Goal: Information Seeking & Learning: Learn about a topic

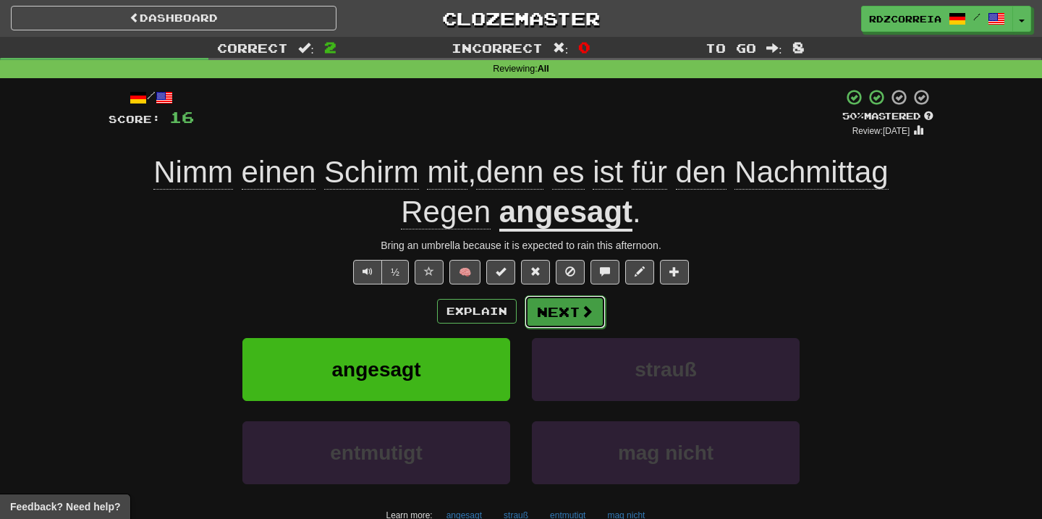
click at [587, 306] on span at bounding box center [586, 311] width 13 height 13
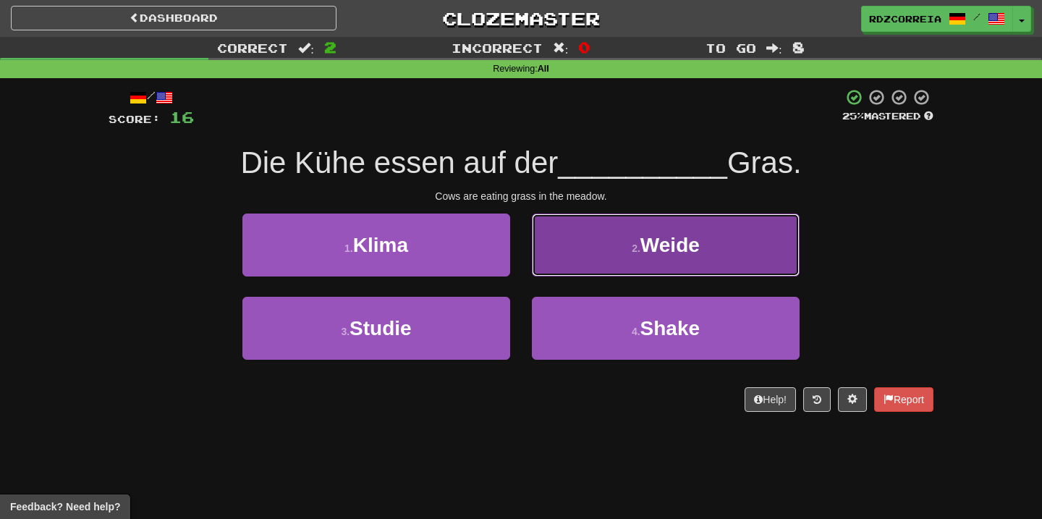
click at [651, 258] on button "2 . Weide" at bounding box center [666, 244] width 268 height 63
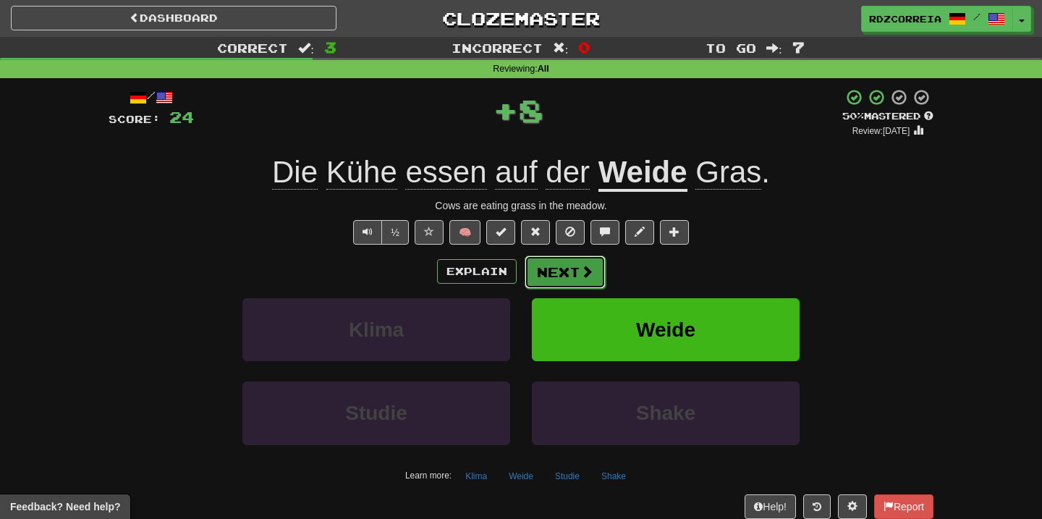
click at [580, 268] on span at bounding box center [586, 271] width 13 height 13
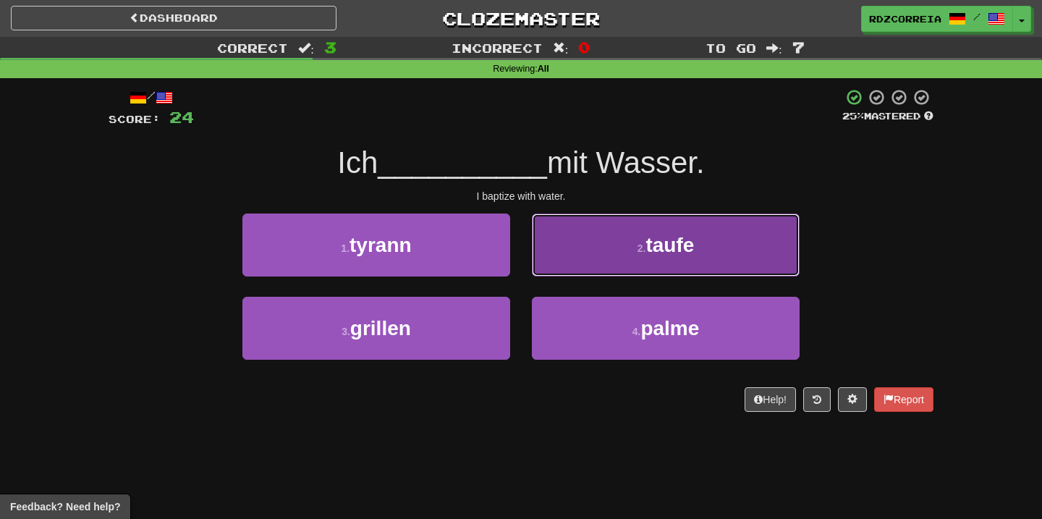
click at [681, 250] on span "taufe" at bounding box center [670, 245] width 48 height 22
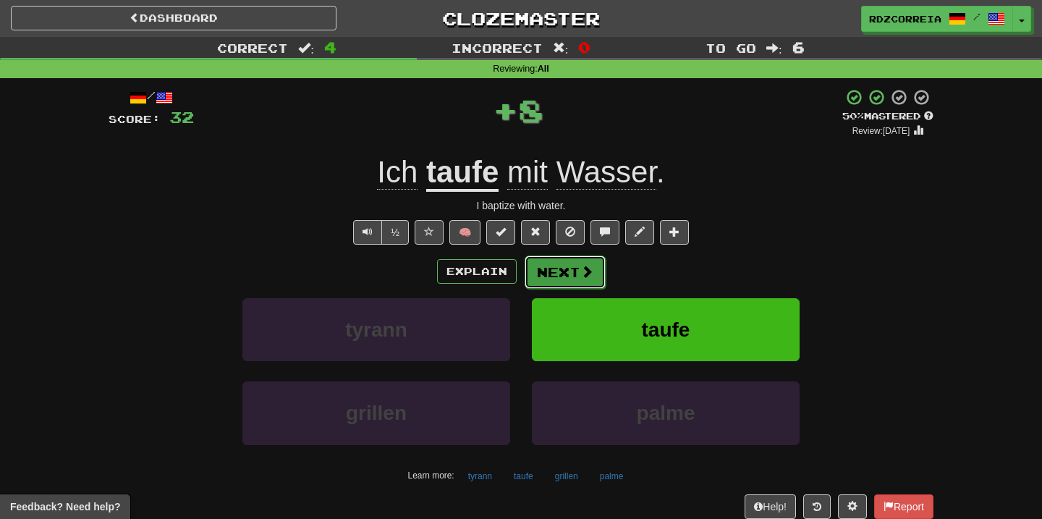
click at [569, 279] on button "Next" at bounding box center [565, 271] width 81 height 33
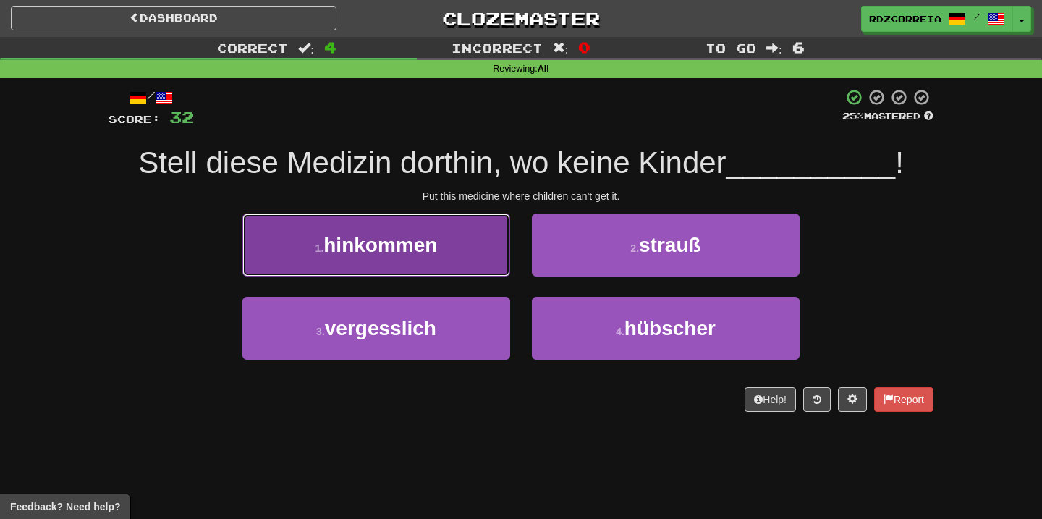
click at [481, 273] on button "1 . hinkommen" at bounding box center [376, 244] width 268 height 63
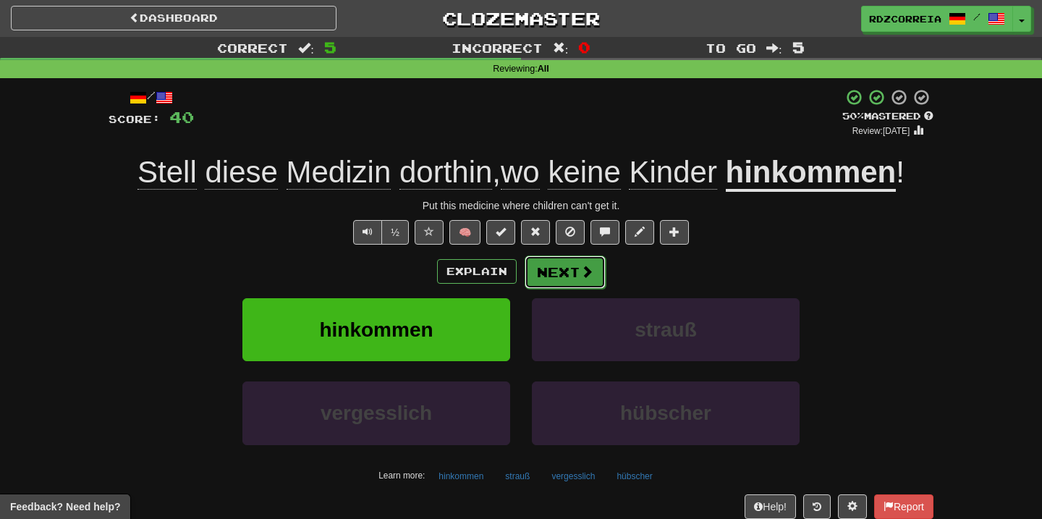
click at [564, 269] on button "Next" at bounding box center [565, 271] width 81 height 33
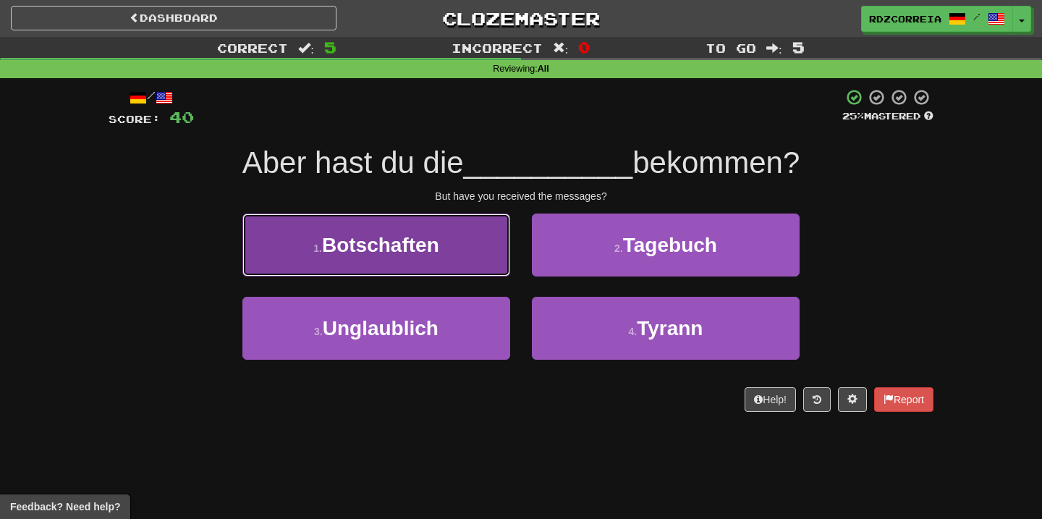
click at [458, 268] on button "1 . Botschaften" at bounding box center [376, 244] width 268 height 63
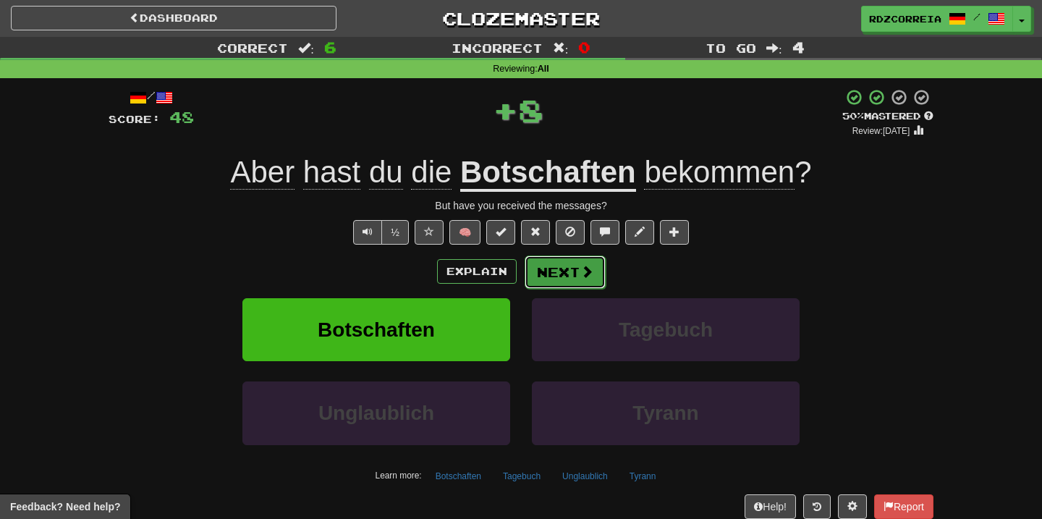
click at [570, 268] on button "Next" at bounding box center [565, 271] width 81 height 33
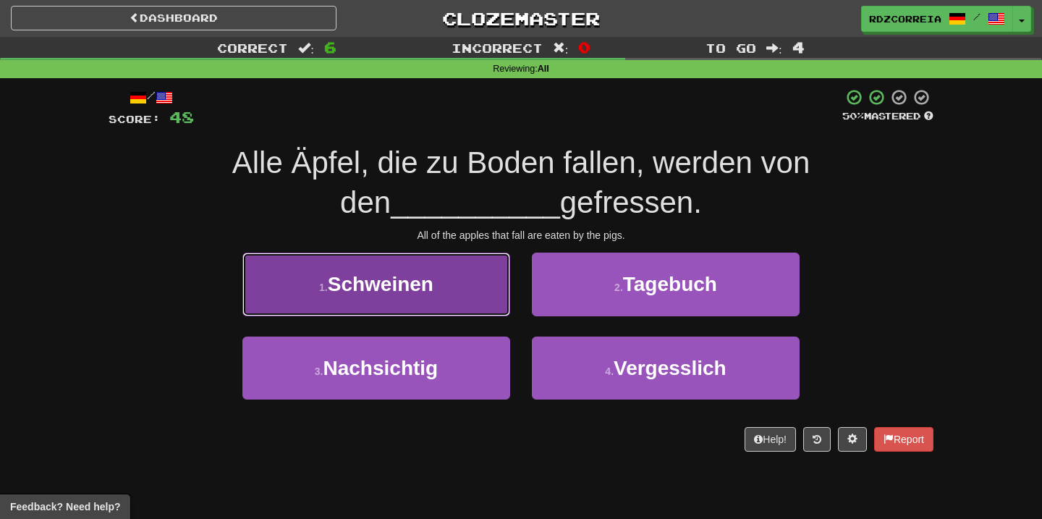
click at [485, 302] on button "1 . Schweinen" at bounding box center [376, 284] width 268 height 63
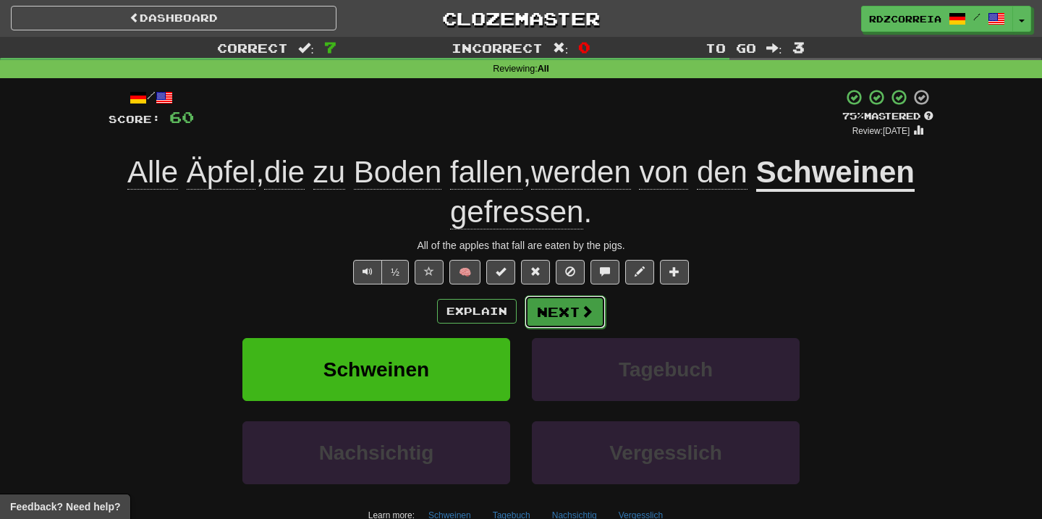
click at [585, 310] on span at bounding box center [586, 311] width 13 height 13
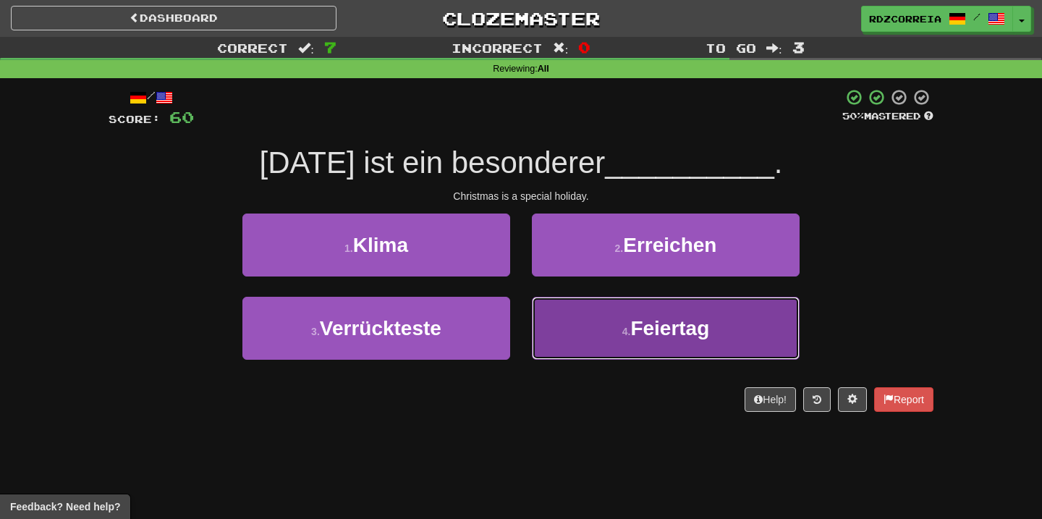
click at [625, 358] on button "4 . Feiertag" at bounding box center [666, 328] width 268 height 63
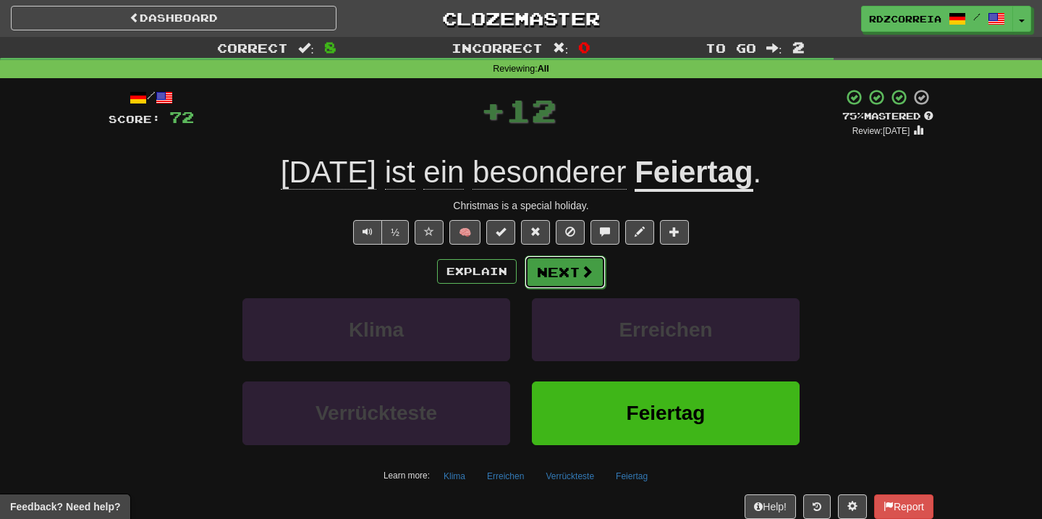
click at [563, 269] on button "Next" at bounding box center [565, 271] width 81 height 33
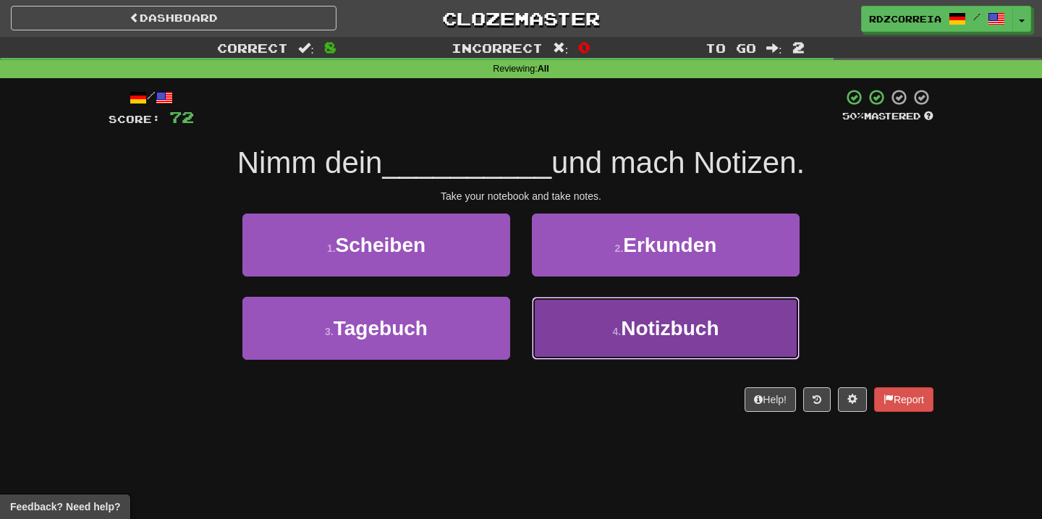
click at [608, 339] on button "4 . Notizbuch" at bounding box center [666, 328] width 268 height 63
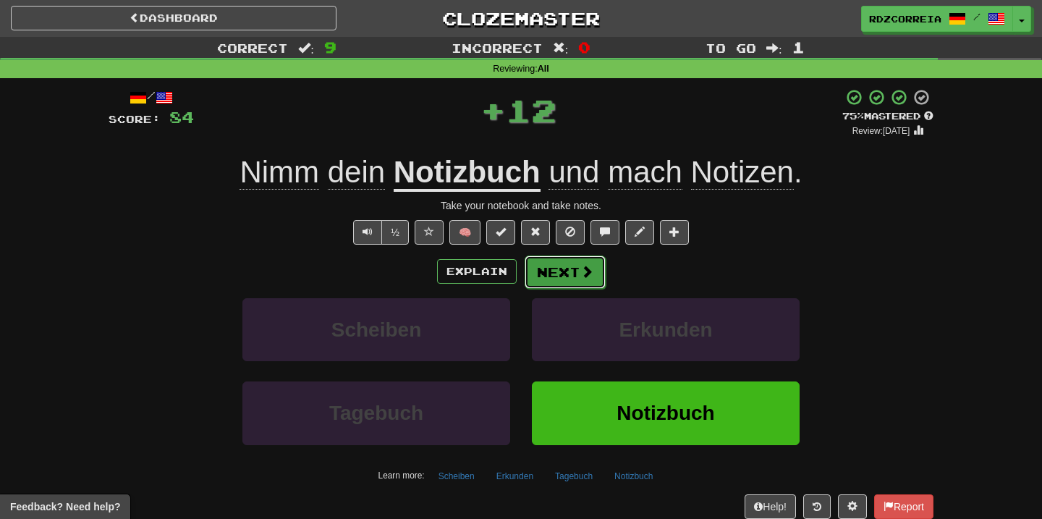
click at [580, 271] on span at bounding box center [586, 271] width 13 height 13
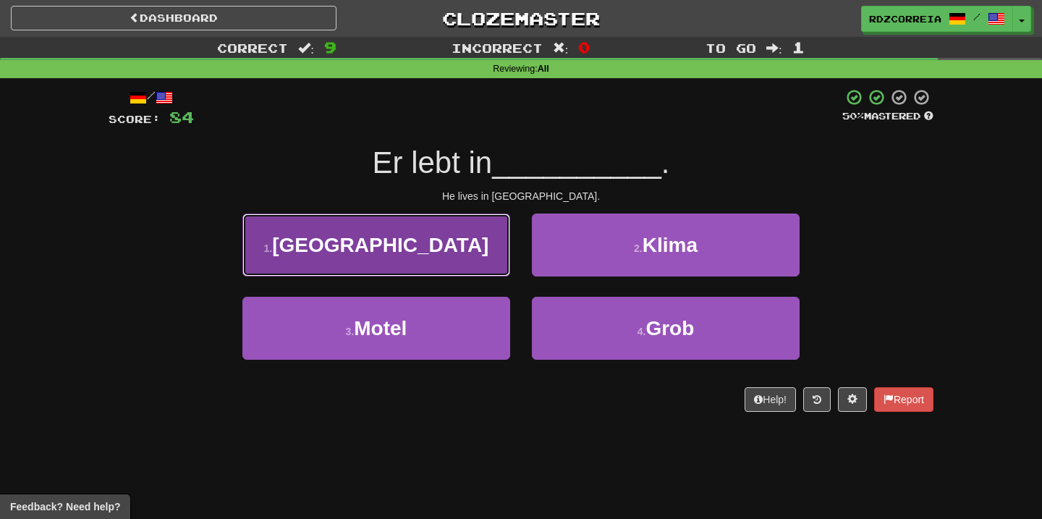
click at [481, 253] on button "1 . [GEOGRAPHIC_DATA]" at bounding box center [376, 244] width 268 height 63
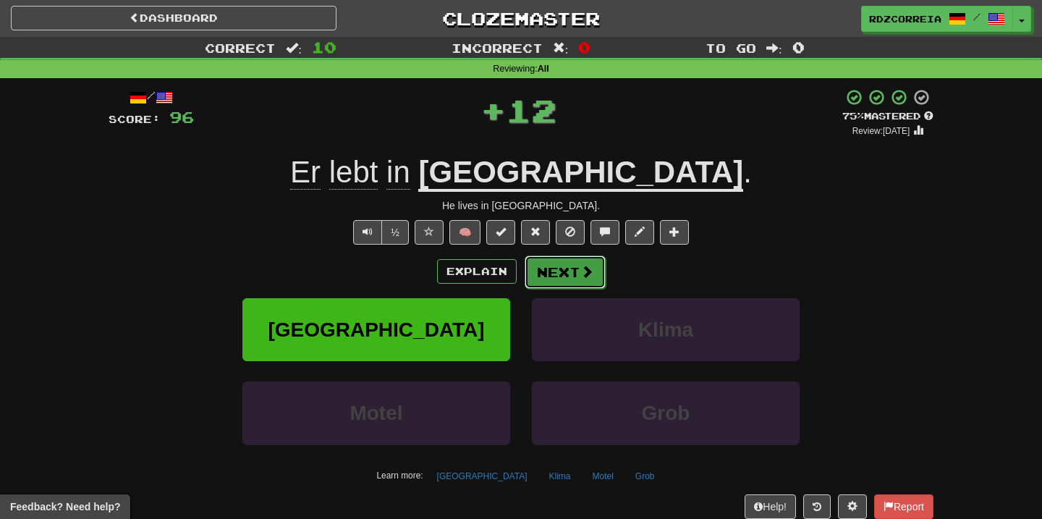
click at [570, 269] on button "Next" at bounding box center [565, 271] width 81 height 33
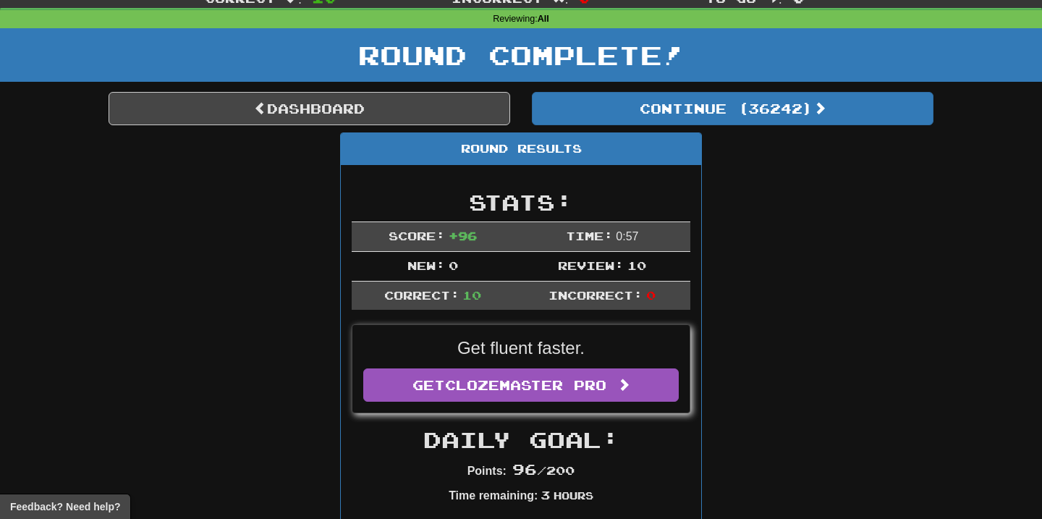
scroll to position [51, 0]
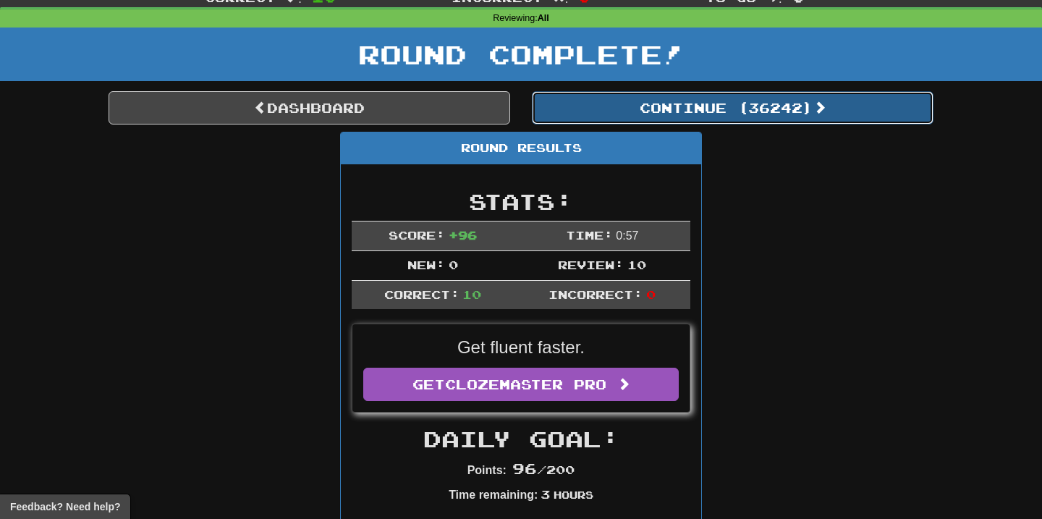
click at [653, 106] on button "Continue ( 36242 )" at bounding box center [733, 107] width 402 height 33
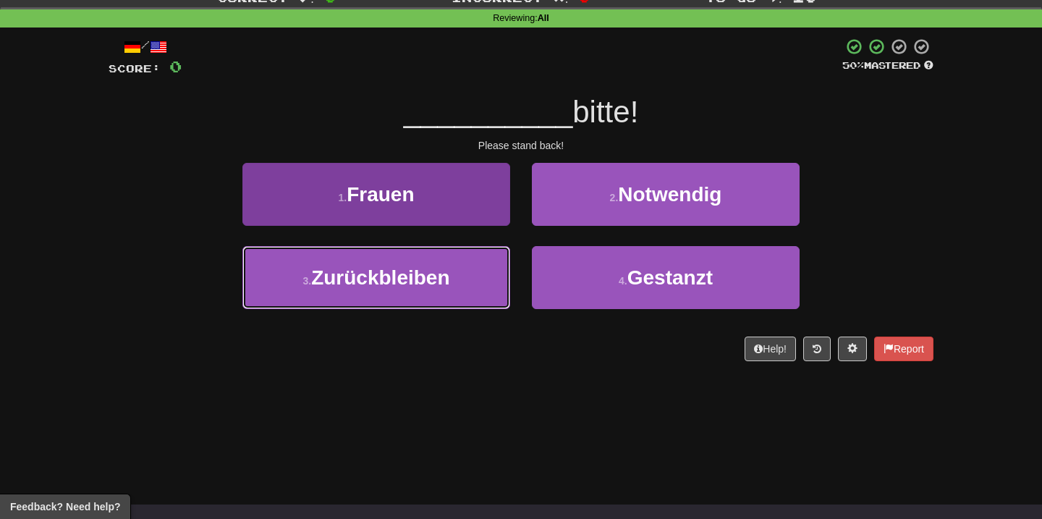
click at [468, 268] on button "3 . Zurückbleiben" at bounding box center [376, 277] width 268 height 63
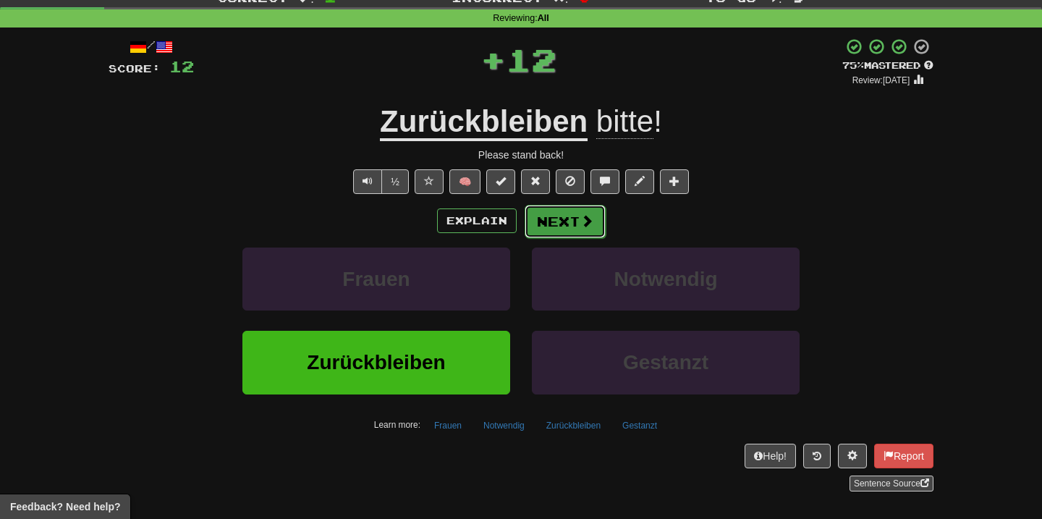
click at [564, 224] on button "Next" at bounding box center [565, 221] width 81 height 33
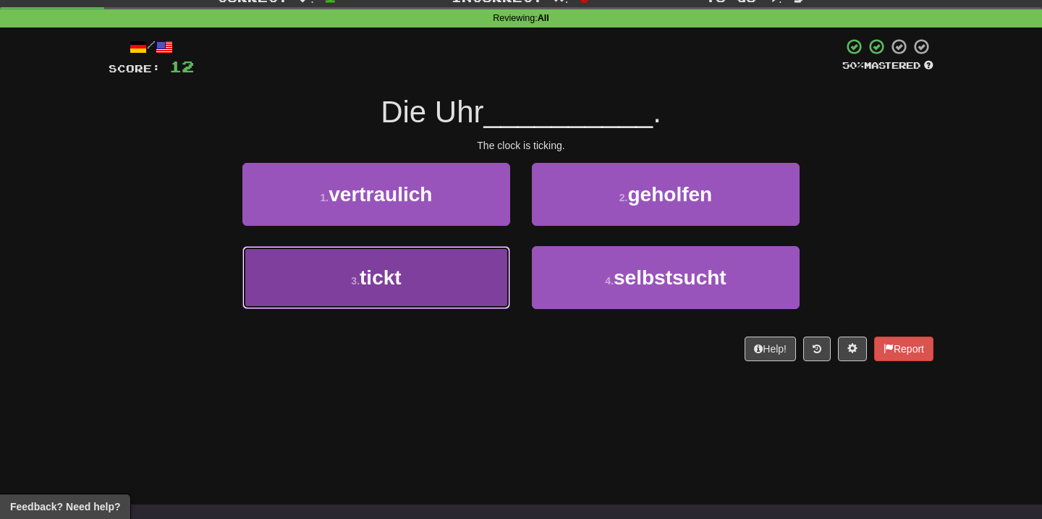
click at [489, 265] on button "3 . tickt" at bounding box center [376, 277] width 268 height 63
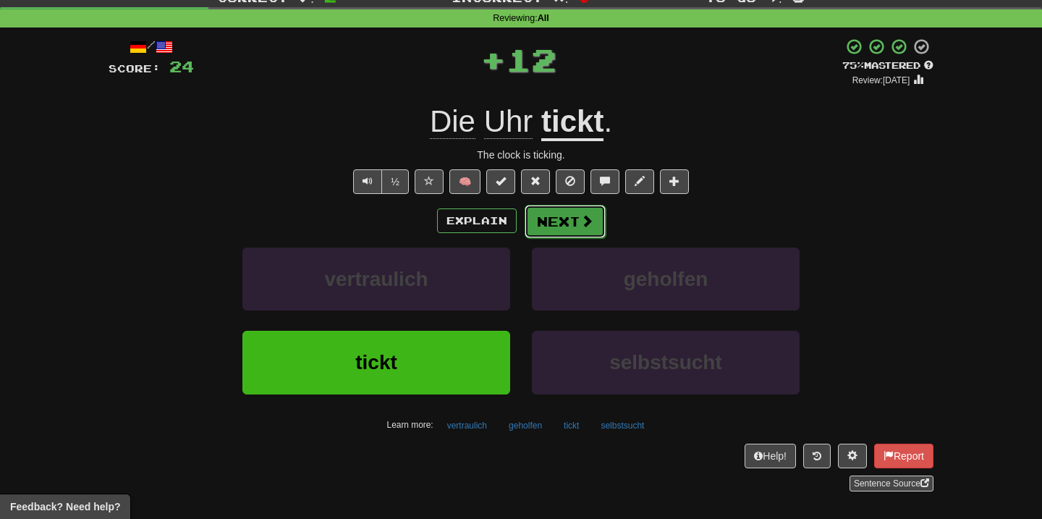
click at [574, 219] on button "Next" at bounding box center [565, 221] width 81 height 33
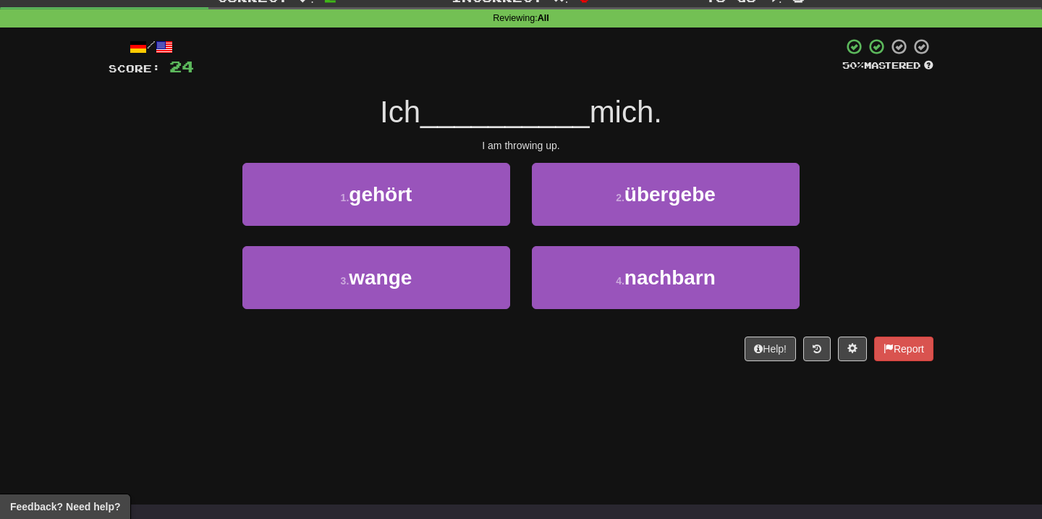
scroll to position [0, 0]
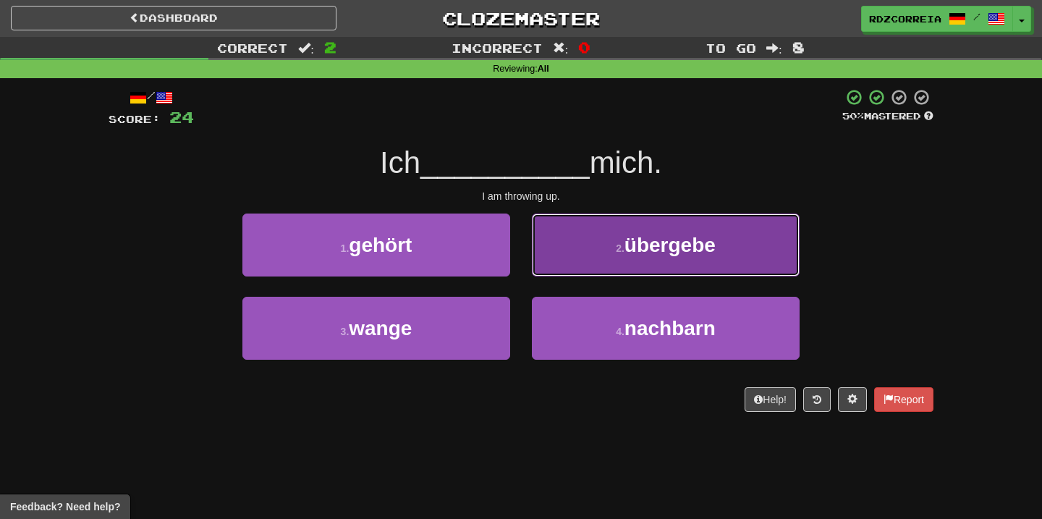
click at [594, 243] on button "2 . übergebe" at bounding box center [666, 244] width 268 height 63
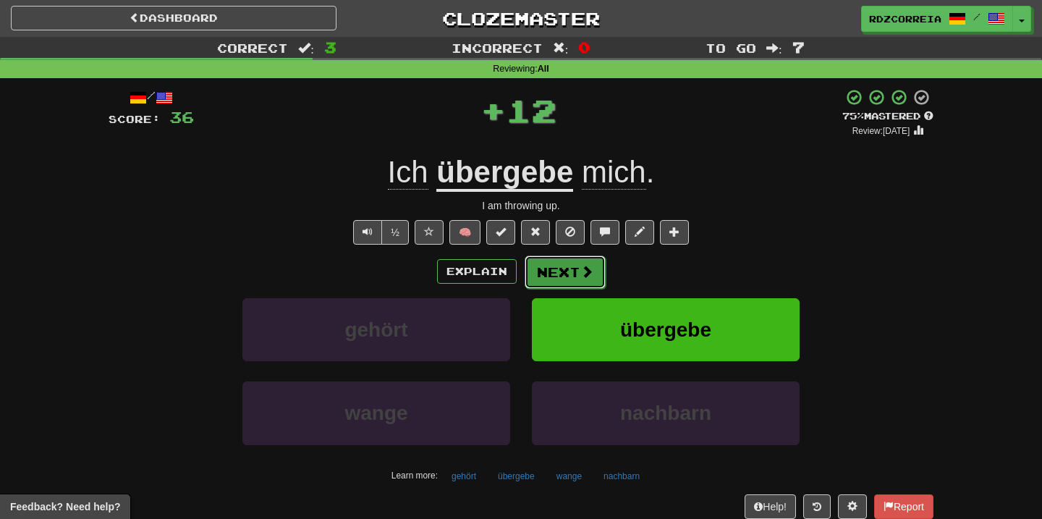
click at [567, 267] on button "Next" at bounding box center [565, 271] width 81 height 33
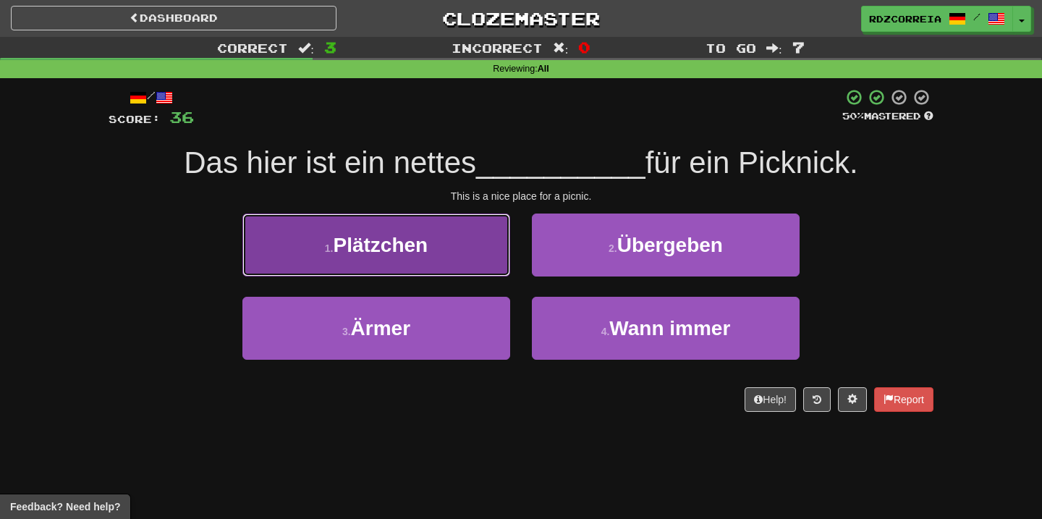
click at [488, 266] on button "1 . Plätzchen" at bounding box center [376, 244] width 268 height 63
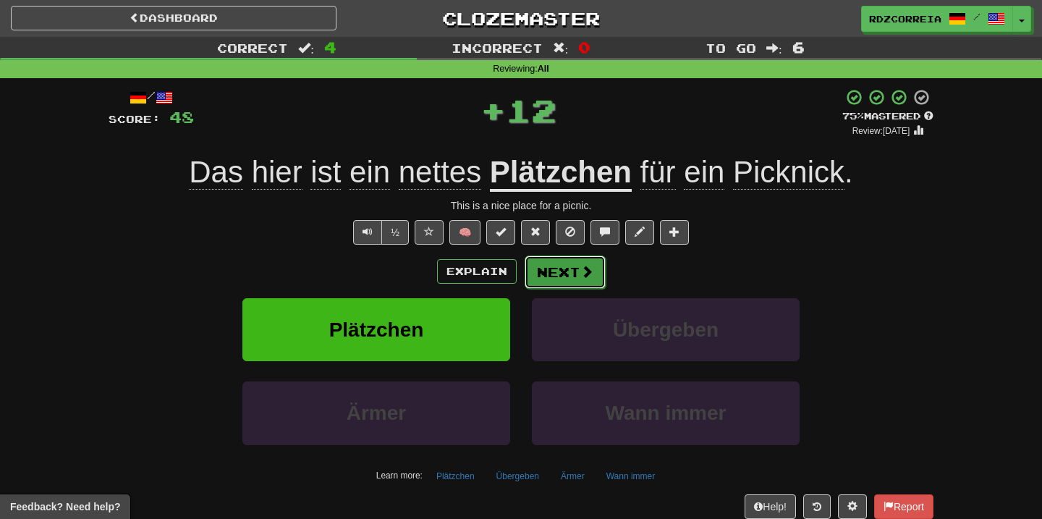
click at [572, 273] on button "Next" at bounding box center [565, 271] width 81 height 33
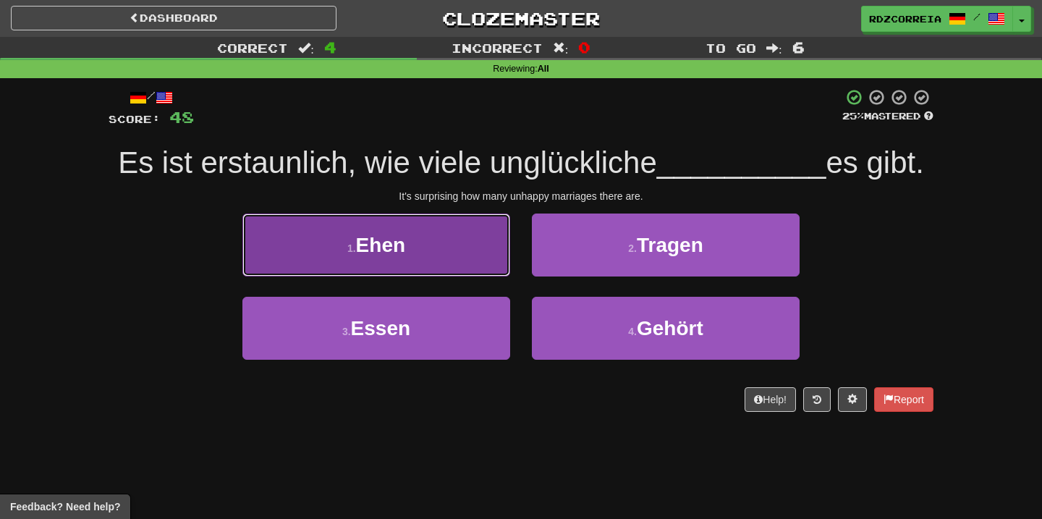
click at [456, 268] on button "1 . Ehen" at bounding box center [376, 244] width 268 height 63
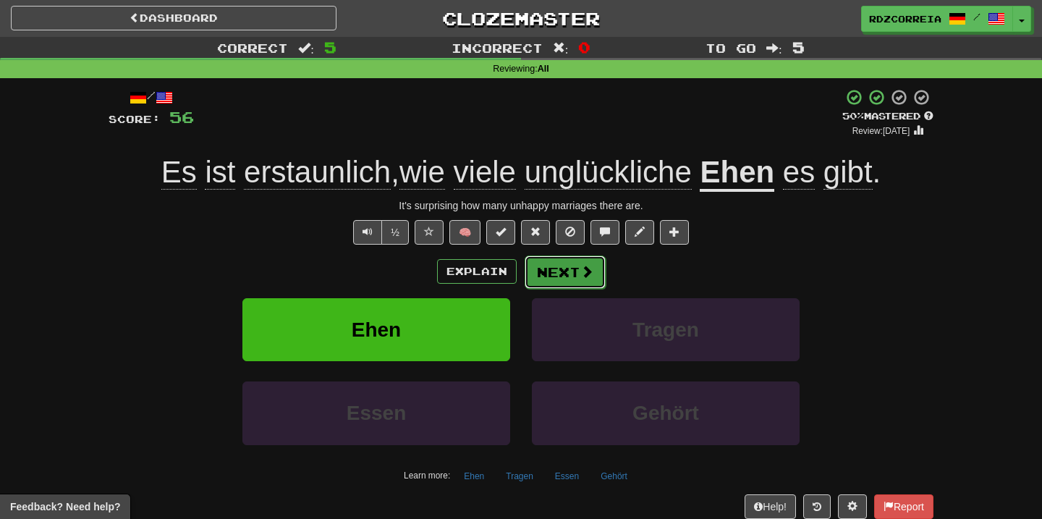
click at [559, 266] on button "Next" at bounding box center [565, 271] width 81 height 33
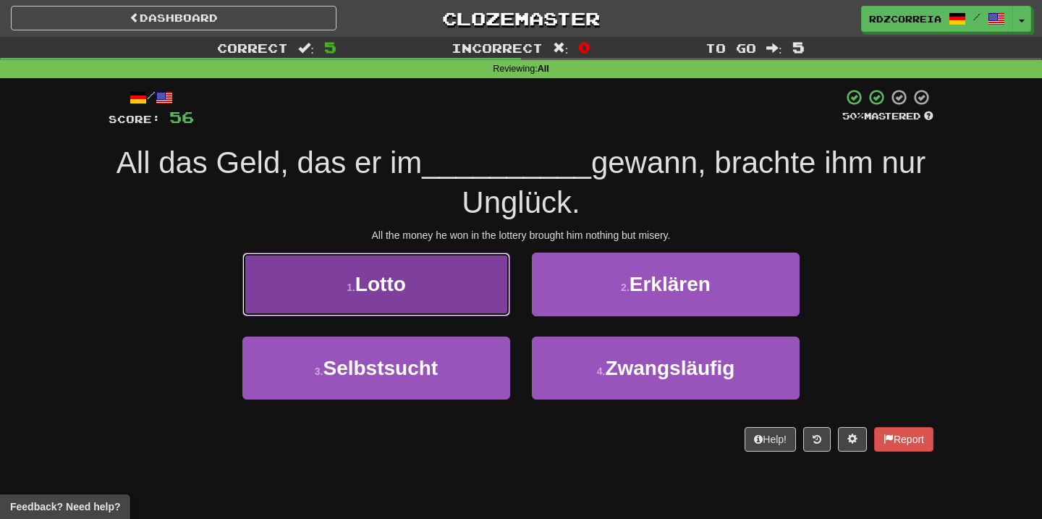
click at [441, 300] on button "1 . Lotto" at bounding box center [376, 284] width 268 height 63
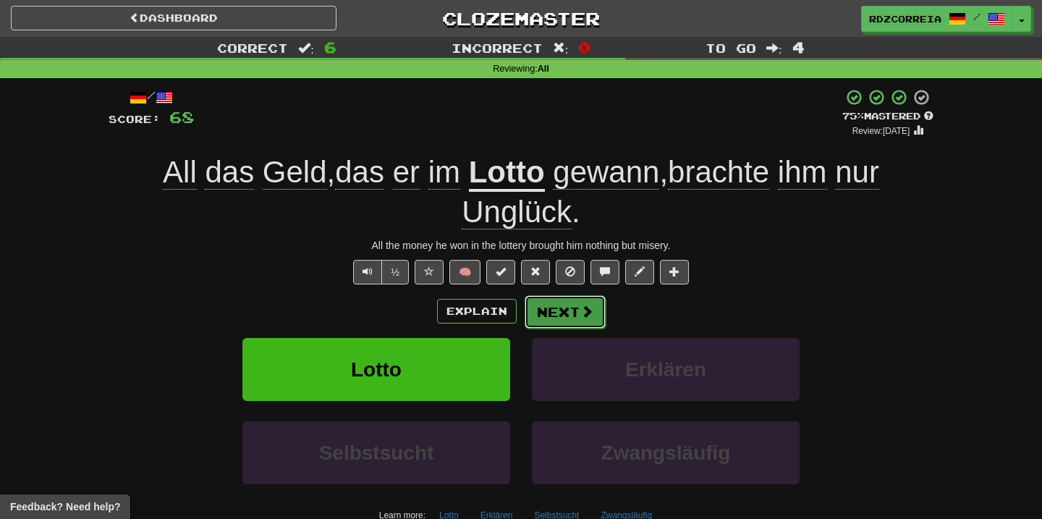
click at [580, 313] on span at bounding box center [586, 311] width 13 height 13
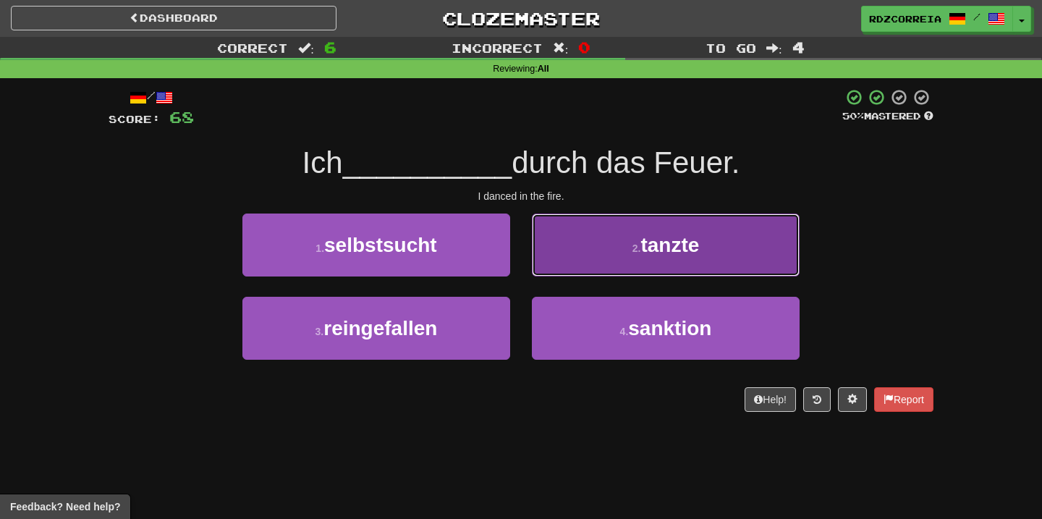
click at [654, 256] on button "2 . tanzte" at bounding box center [666, 244] width 268 height 63
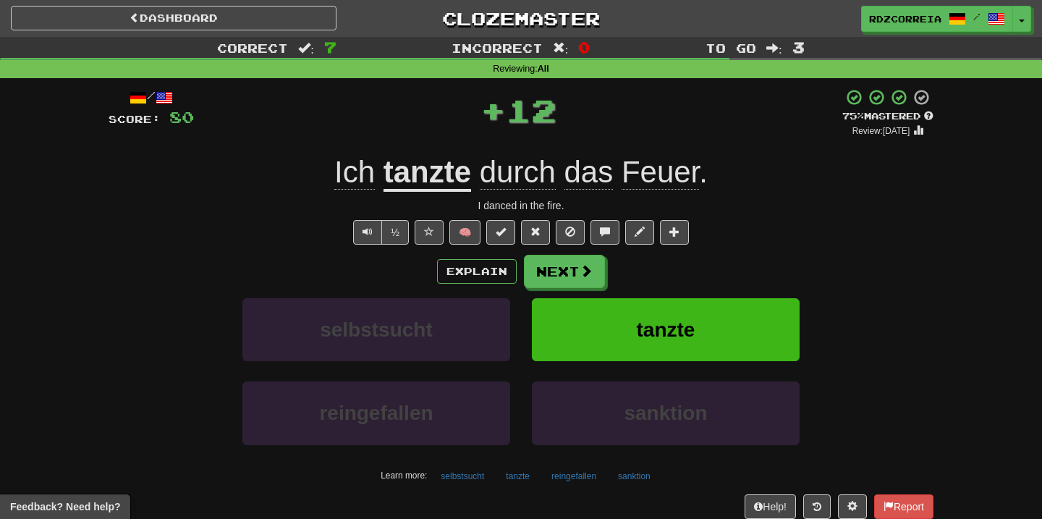
click at [567, 255] on div "Explain Next" at bounding box center [521, 271] width 825 height 33
click at [562, 273] on button "Next" at bounding box center [565, 271] width 81 height 33
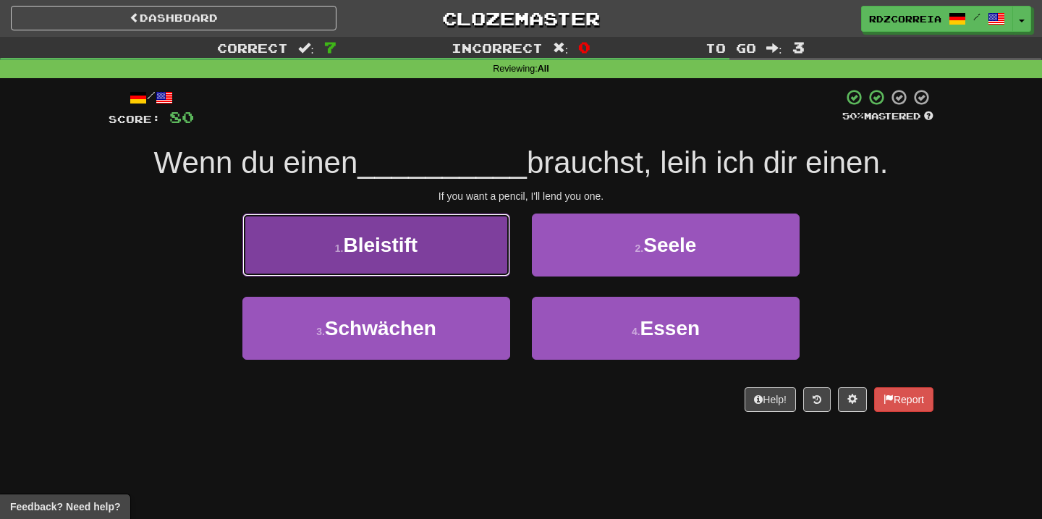
click at [473, 245] on button "1 . Bleistift" at bounding box center [376, 244] width 268 height 63
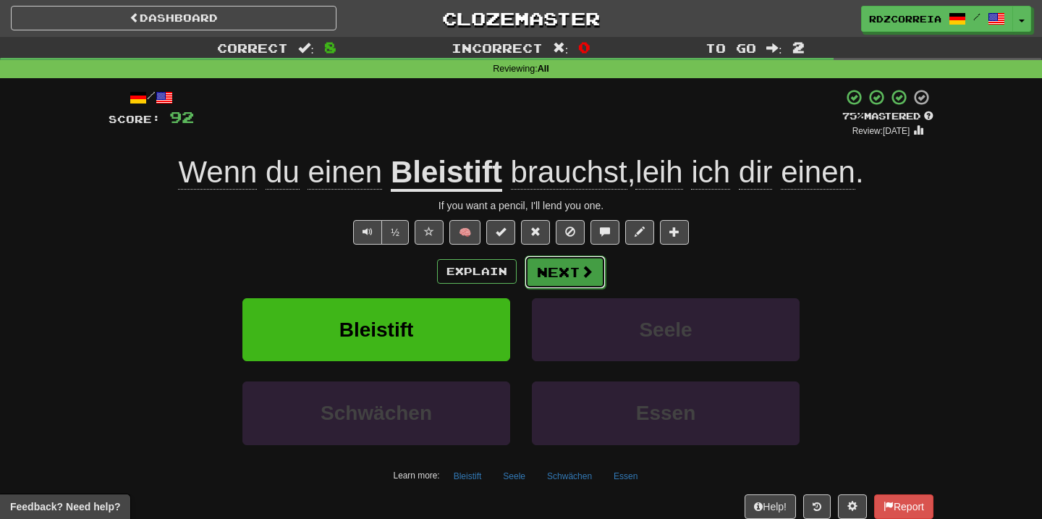
click at [585, 269] on span at bounding box center [586, 271] width 13 height 13
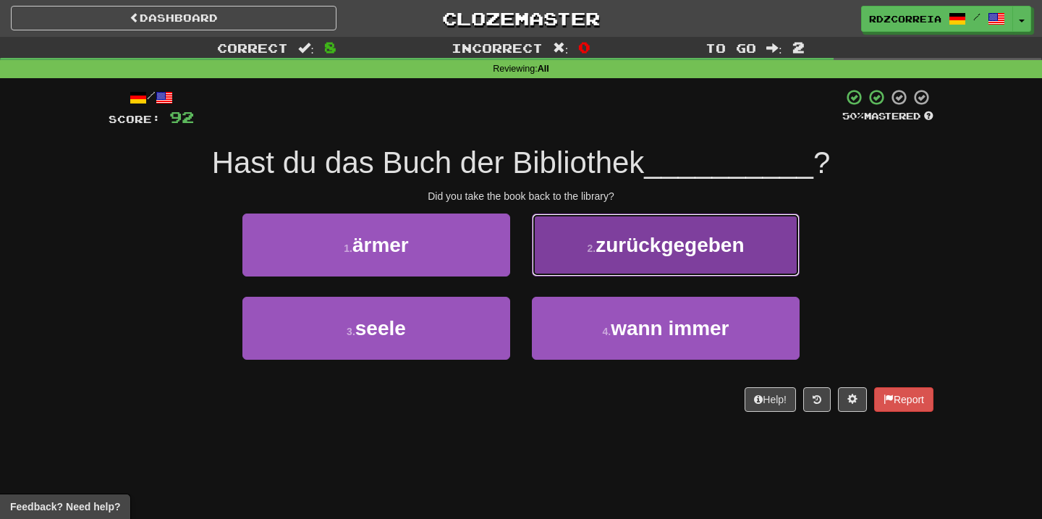
click at [610, 262] on button "2 . zurückgegeben" at bounding box center [666, 244] width 268 height 63
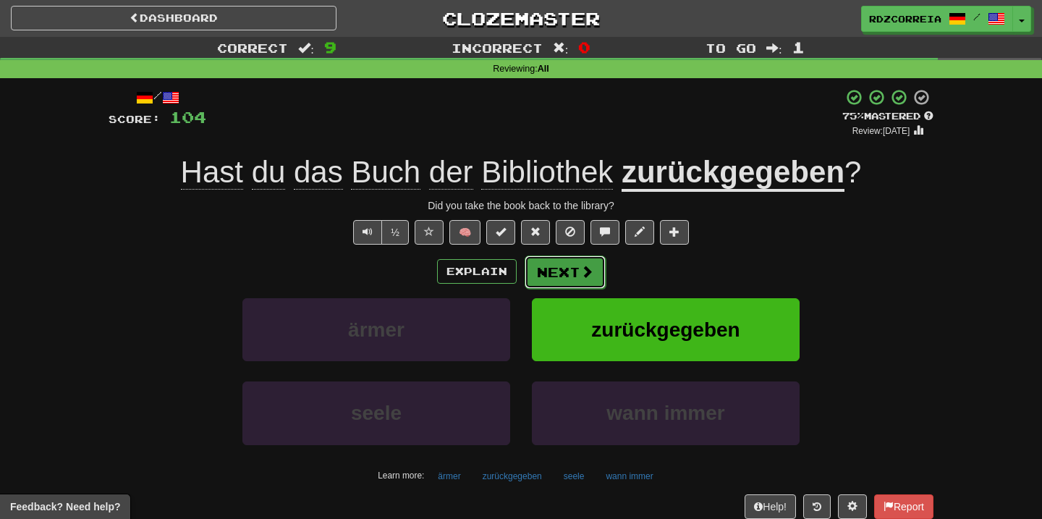
click at [556, 273] on button "Next" at bounding box center [565, 271] width 81 height 33
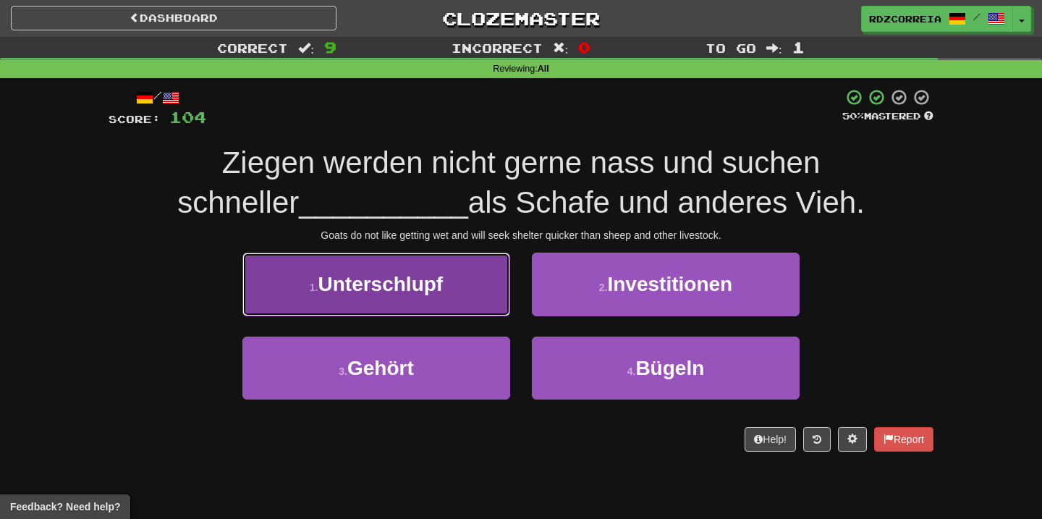
click at [454, 300] on button "1 . Unterschlupf" at bounding box center [376, 284] width 268 height 63
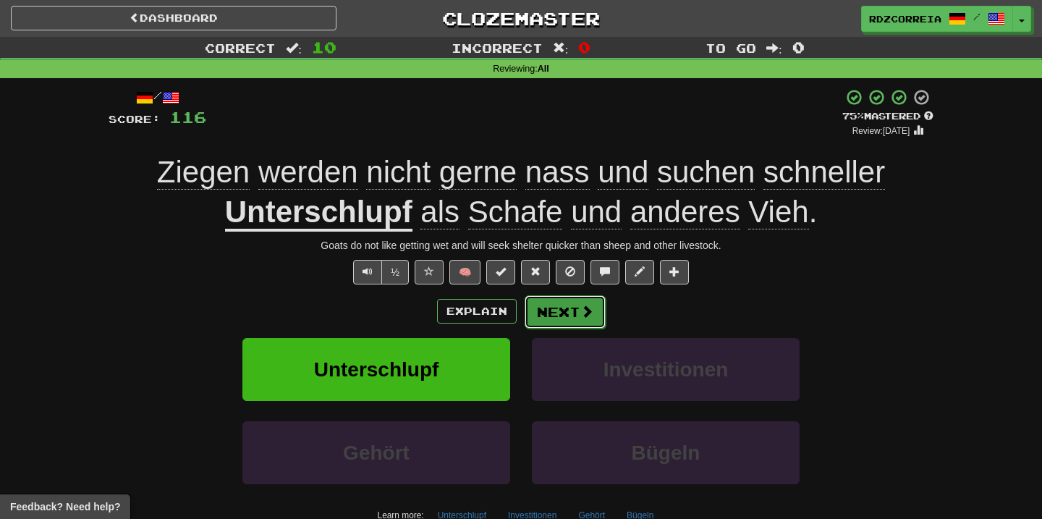
click at [562, 316] on button "Next" at bounding box center [565, 311] width 81 height 33
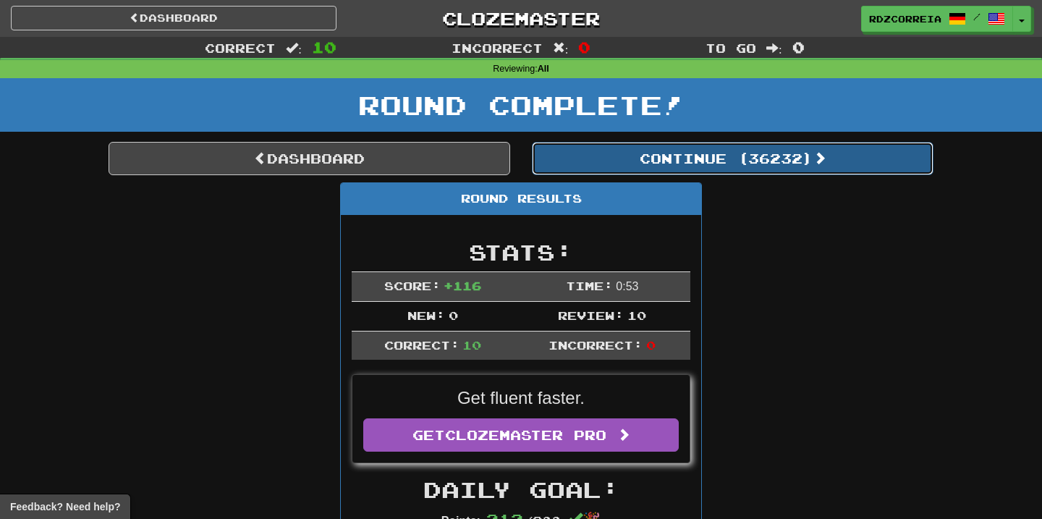
click at [680, 156] on button "Continue ( 36232 )" at bounding box center [733, 158] width 402 height 33
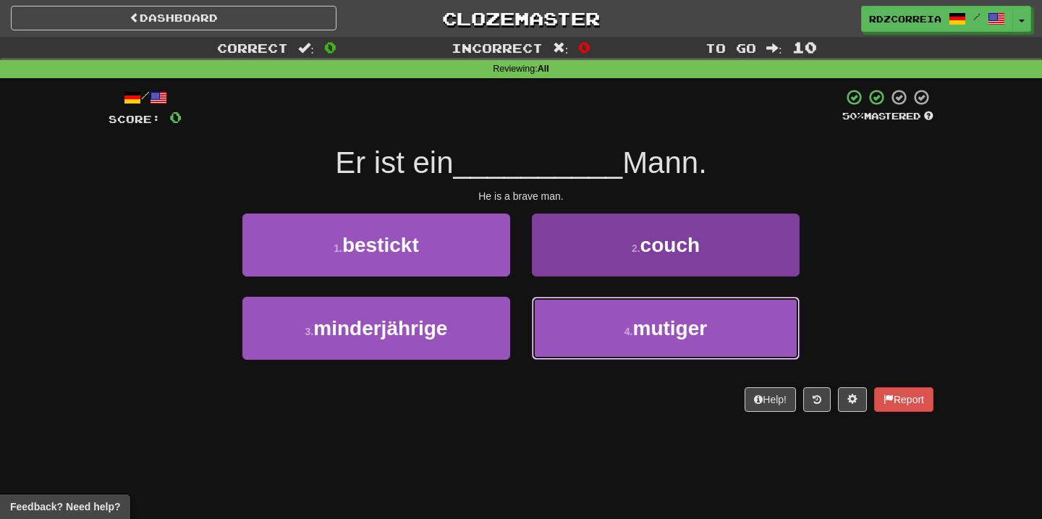
click at [611, 317] on button "4 . mutiger" at bounding box center [666, 328] width 268 height 63
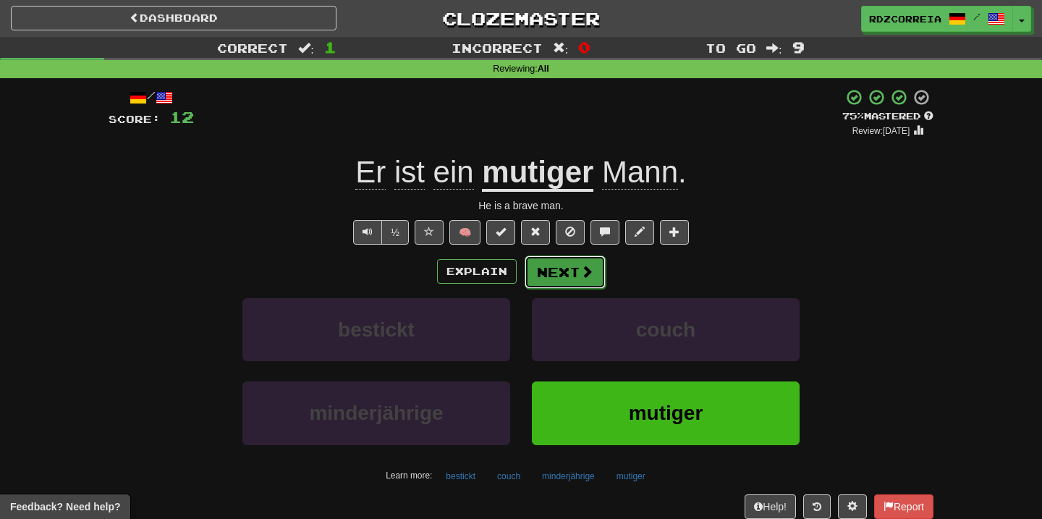
click at [573, 276] on button "Next" at bounding box center [565, 271] width 81 height 33
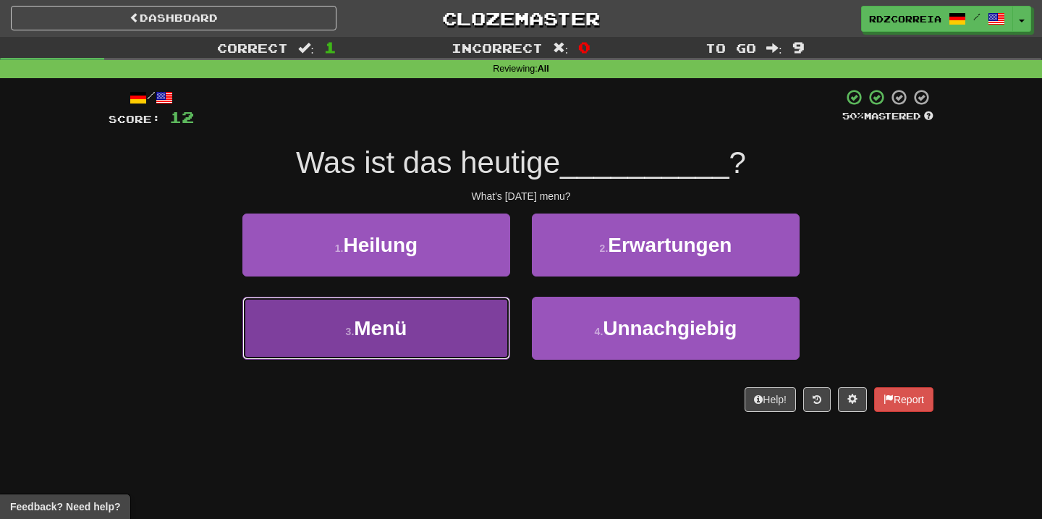
click at [423, 313] on button "3 . Menü" at bounding box center [376, 328] width 268 height 63
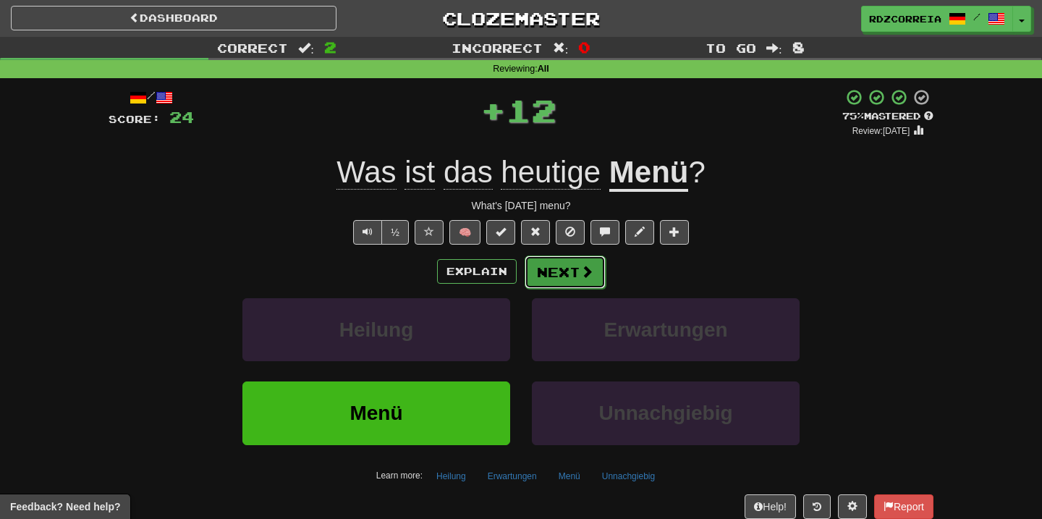
click at [578, 269] on button "Next" at bounding box center [565, 271] width 81 height 33
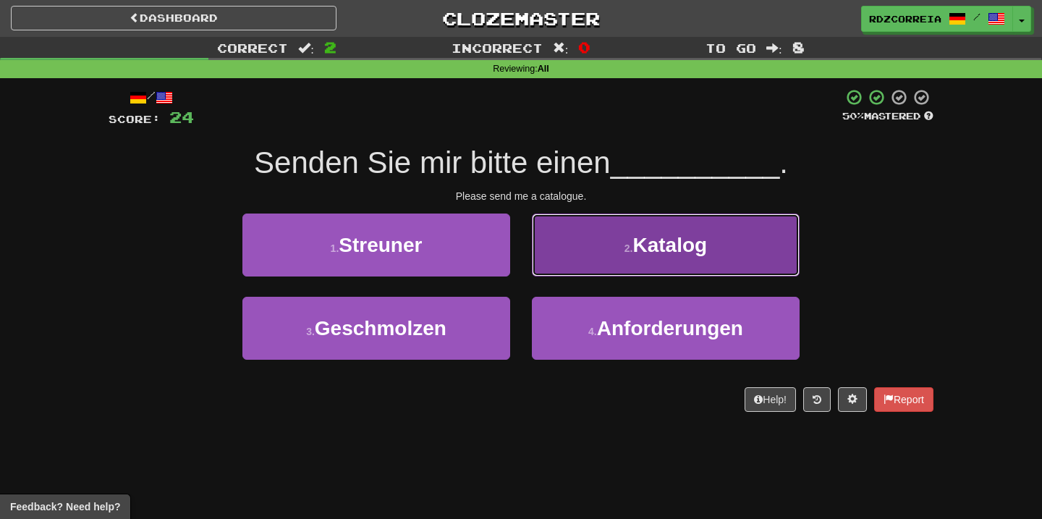
click at [595, 260] on button "2 . Katalog" at bounding box center [666, 244] width 268 height 63
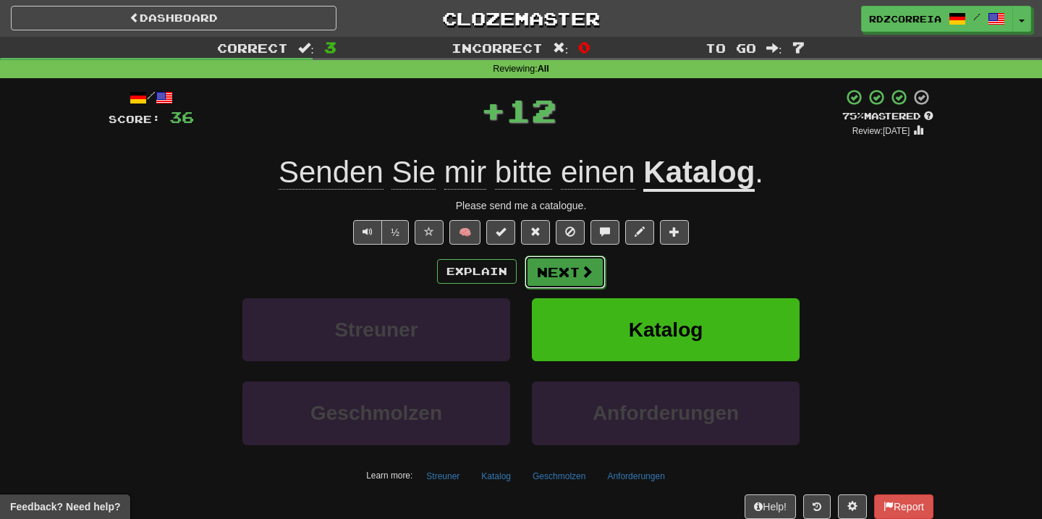
click at [553, 267] on button "Next" at bounding box center [565, 271] width 81 height 33
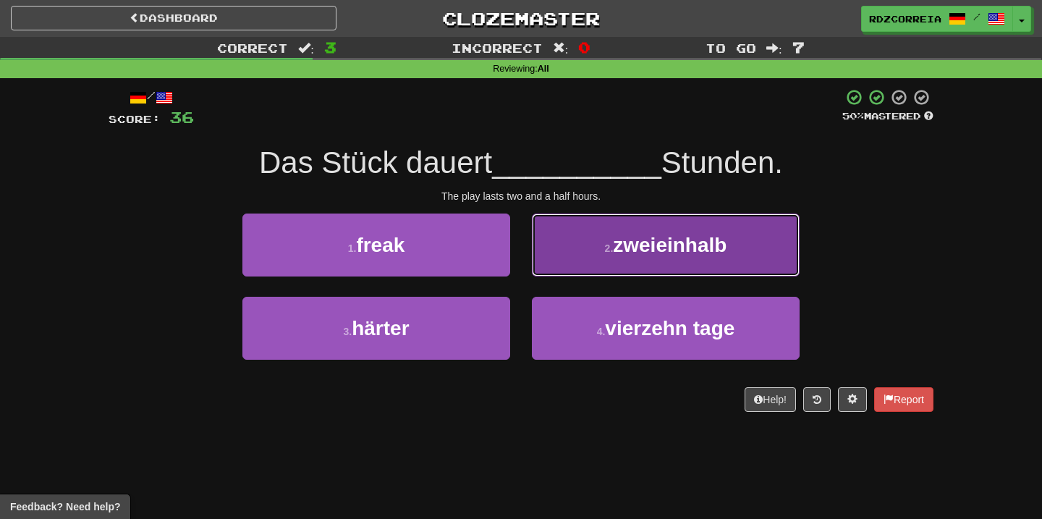
click at [643, 255] on span "zweieinhalb" at bounding box center [670, 245] width 114 height 22
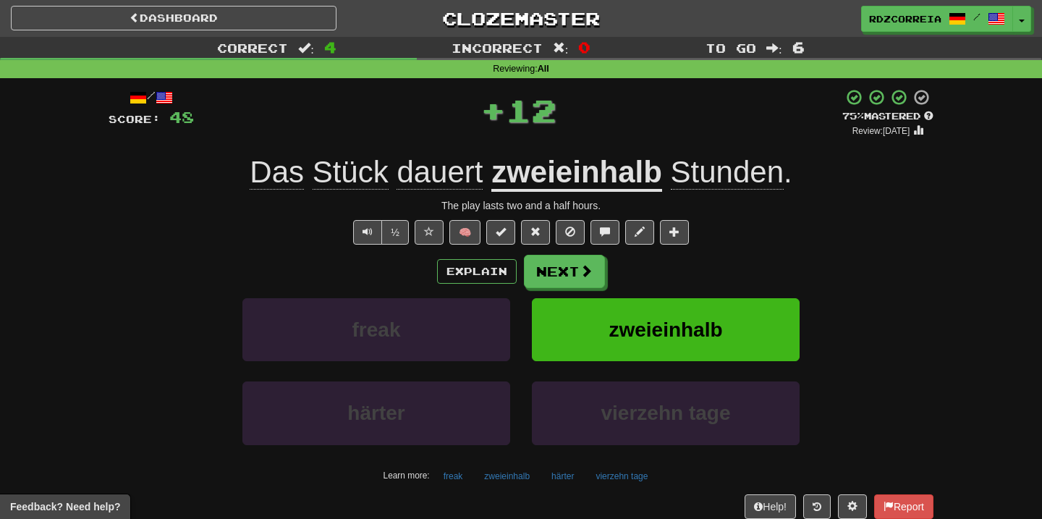
click at [575, 254] on div "/ Score: 48 + 12 75 % Mastered Review: [DATE] Das Stück dauert zweieinhalb Stun…" at bounding box center [521, 315] width 825 height 454
click at [566, 267] on button "Next" at bounding box center [565, 271] width 81 height 33
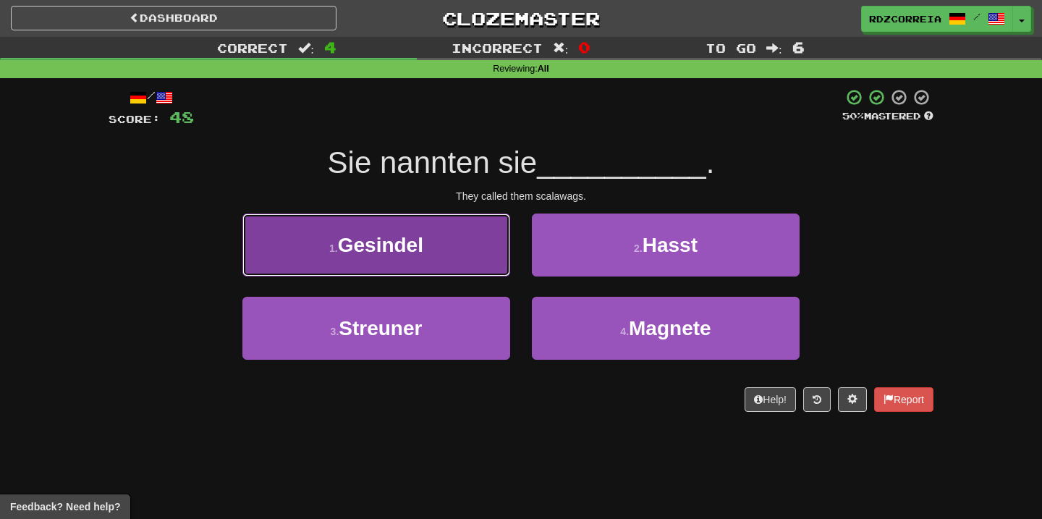
click at [441, 262] on button "1 . Gesindel" at bounding box center [376, 244] width 268 height 63
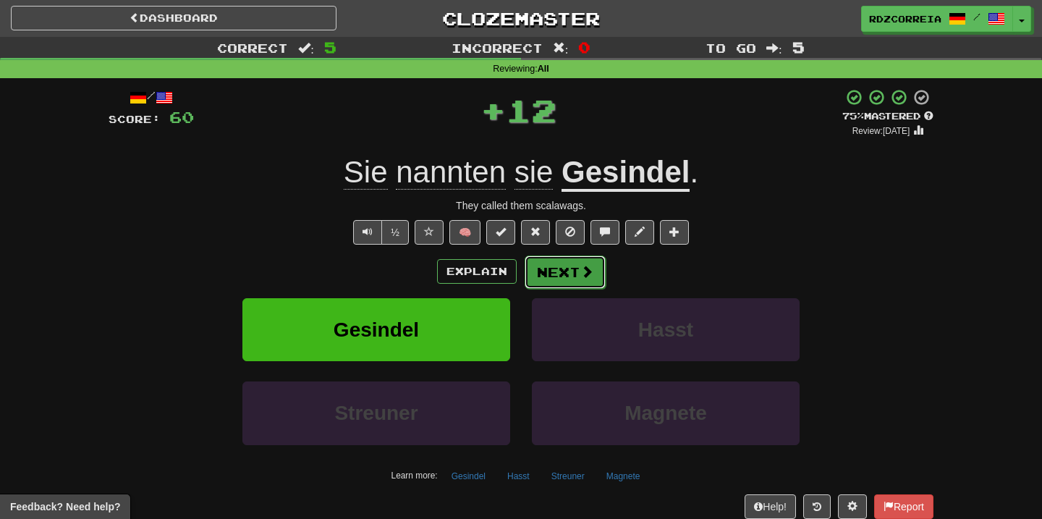
click at [585, 269] on span at bounding box center [586, 271] width 13 height 13
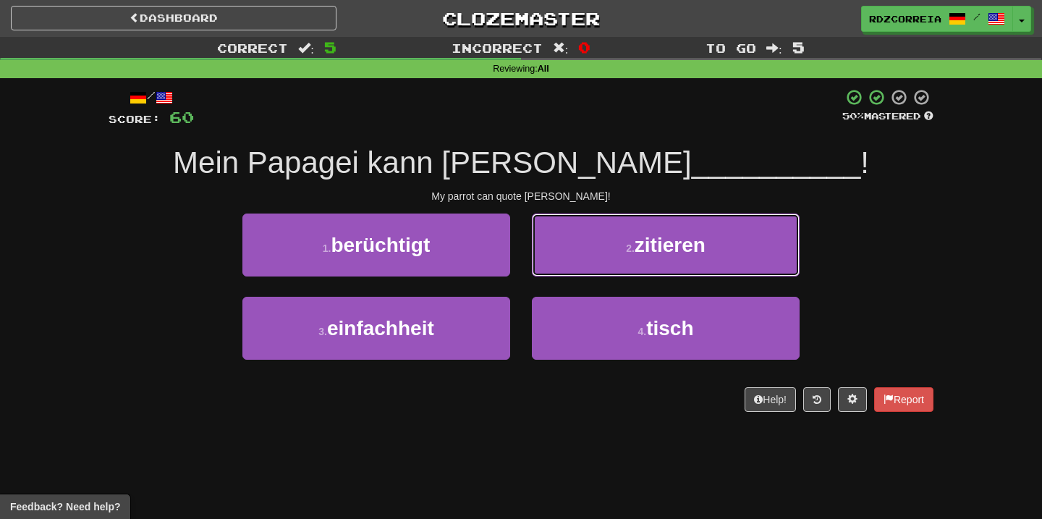
click at [624, 247] on button "2 . zitieren" at bounding box center [666, 244] width 268 height 63
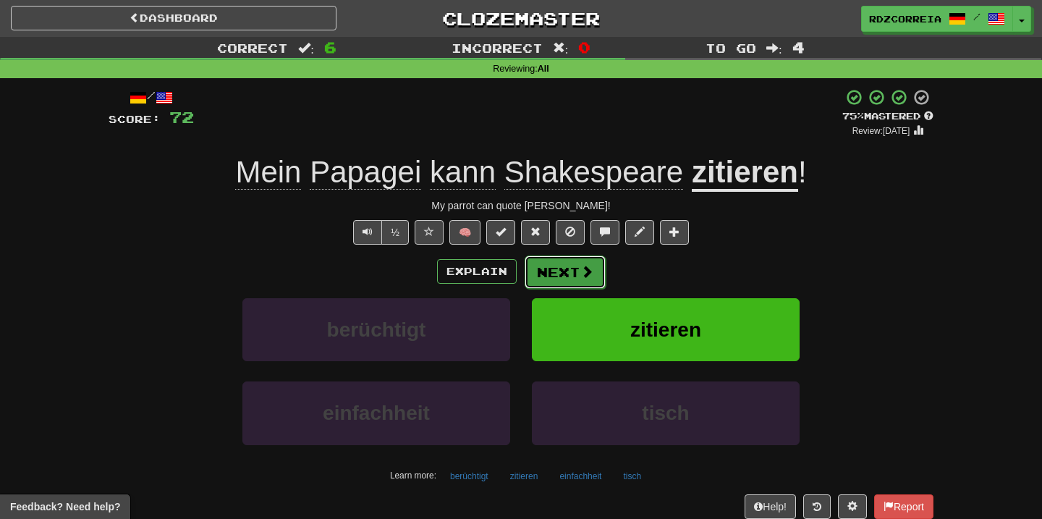
click at [583, 269] on span at bounding box center [586, 271] width 13 height 13
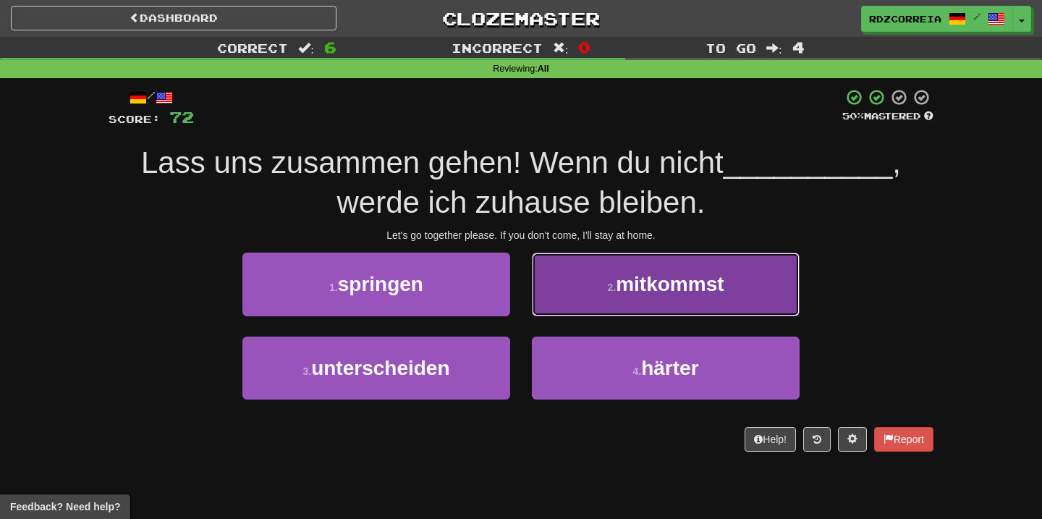
click at [638, 297] on button "2 . mitkommst" at bounding box center [666, 284] width 268 height 63
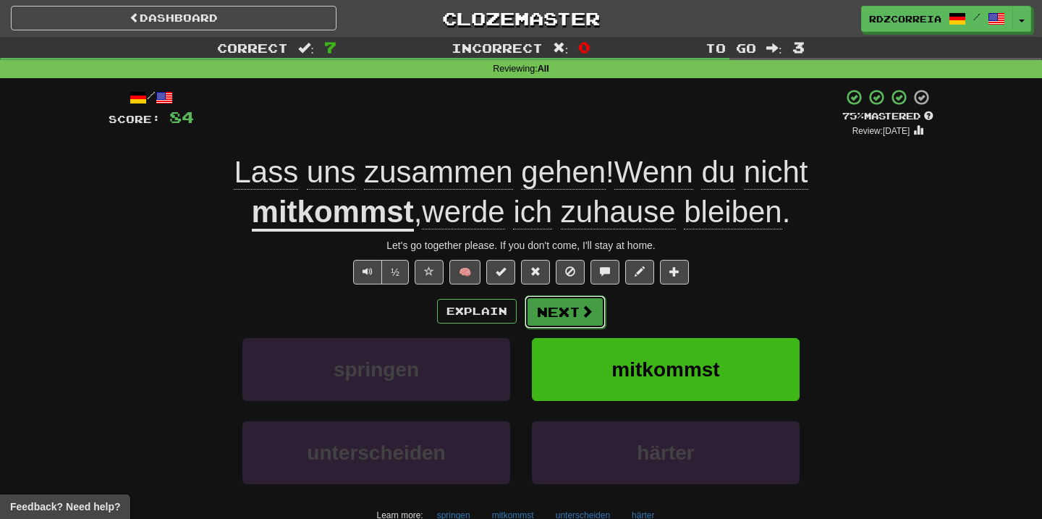
click at [576, 316] on button "Next" at bounding box center [565, 311] width 81 height 33
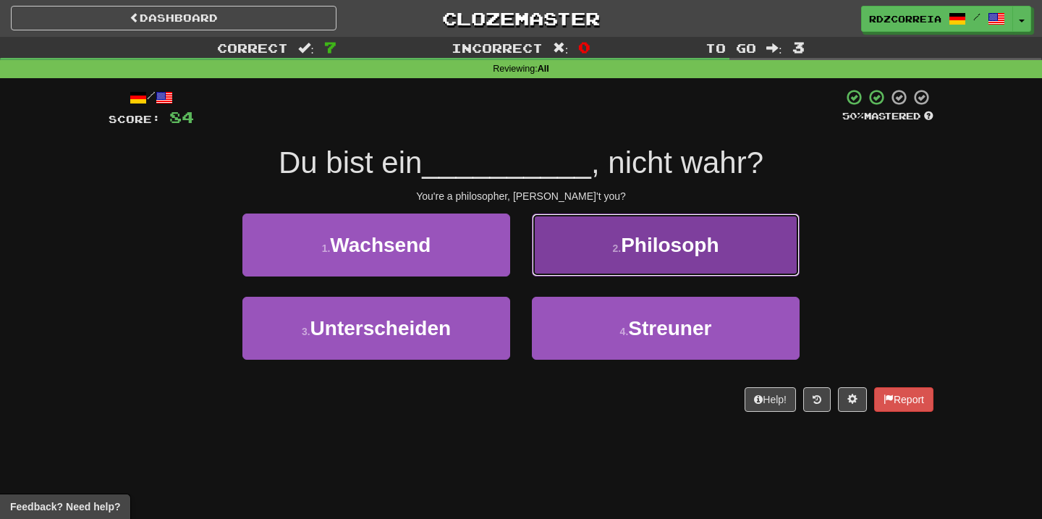
click at [649, 264] on button "2 . Philosoph" at bounding box center [666, 244] width 268 height 63
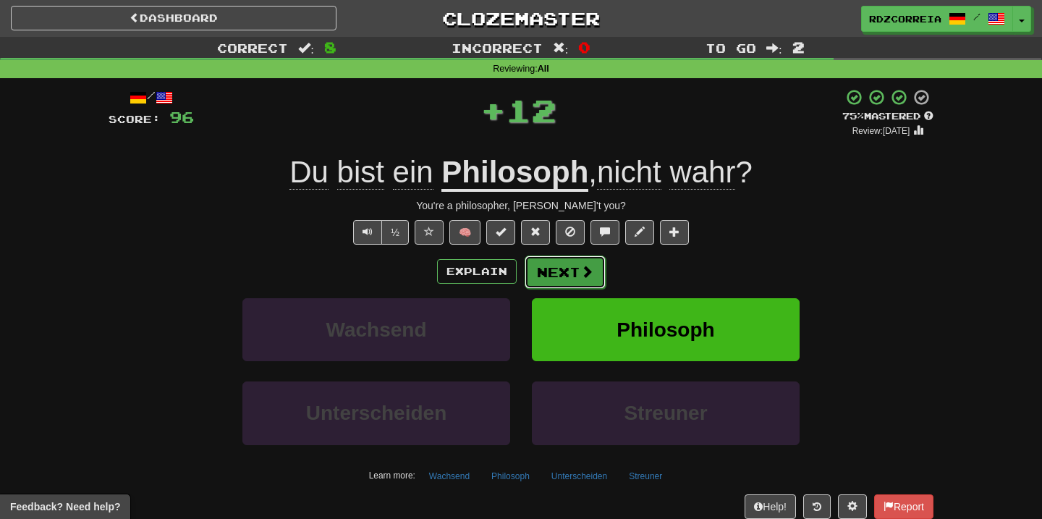
click at [570, 281] on button "Next" at bounding box center [565, 271] width 81 height 33
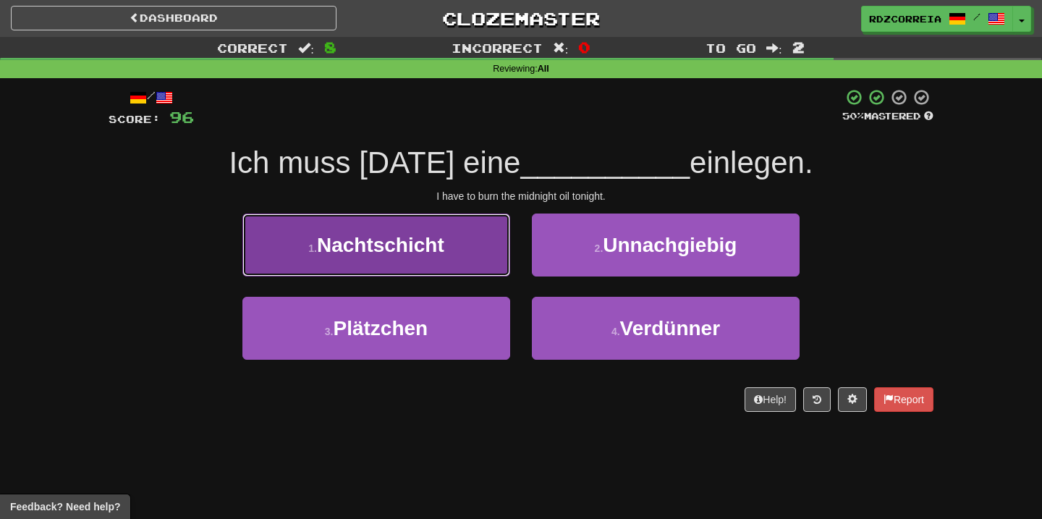
click at [476, 261] on button "1 . Nachtschicht" at bounding box center [376, 244] width 268 height 63
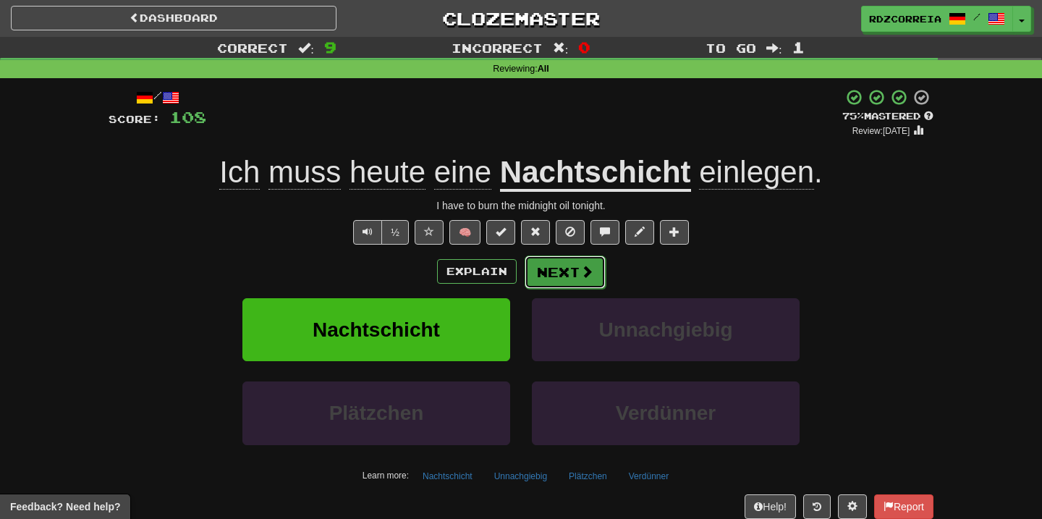
click at [570, 279] on button "Next" at bounding box center [565, 271] width 81 height 33
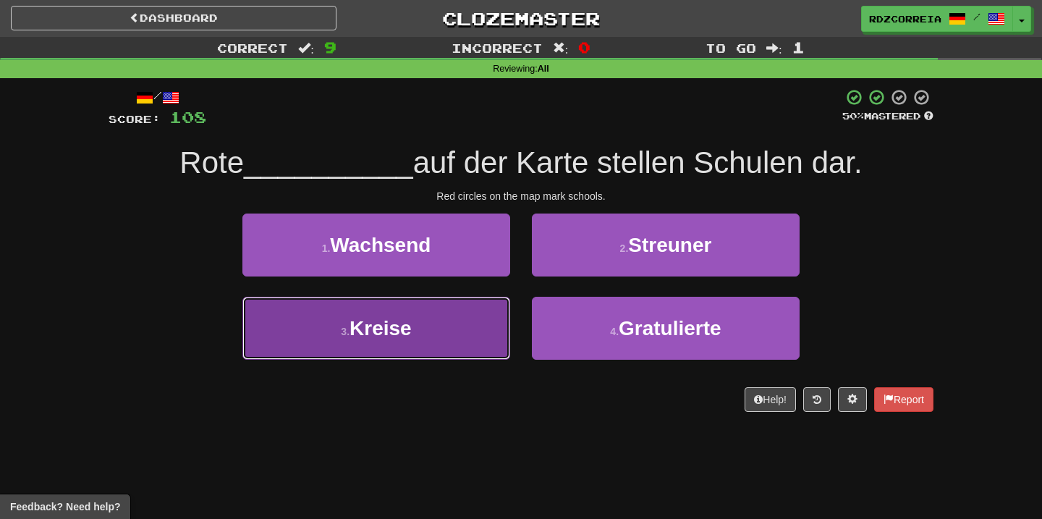
click at [445, 321] on button "3 . Kreise" at bounding box center [376, 328] width 268 height 63
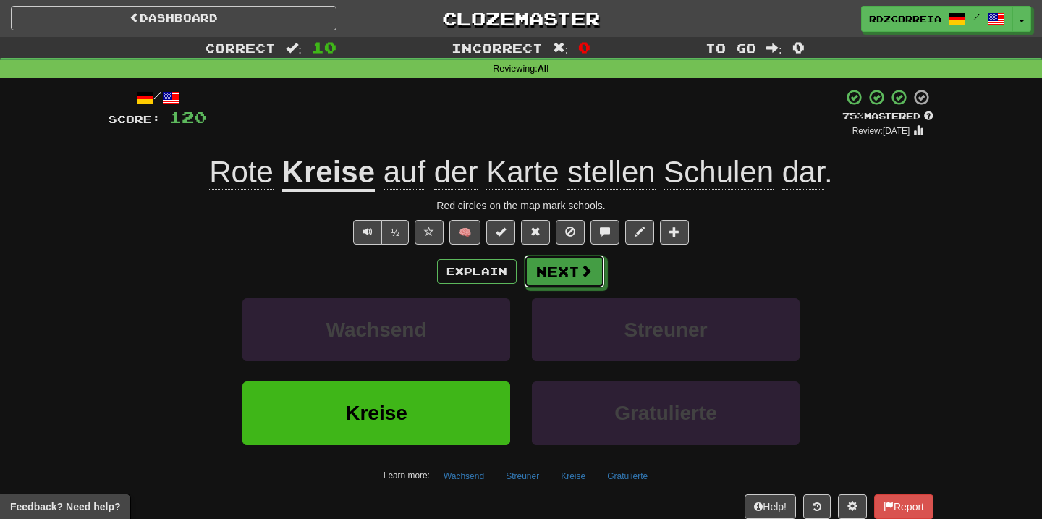
click at [572, 272] on button "Next" at bounding box center [564, 271] width 81 height 33
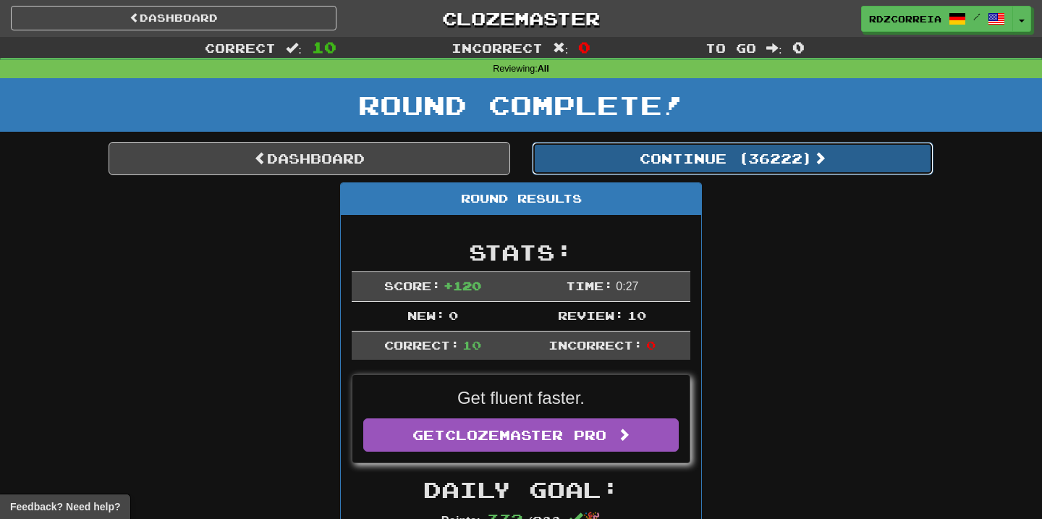
click at [627, 161] on button "Continue ( 36222 )" at bounding box center [733, 158] width 402 height 33
